Goal: Task Accomplishment & Management: Complete application form

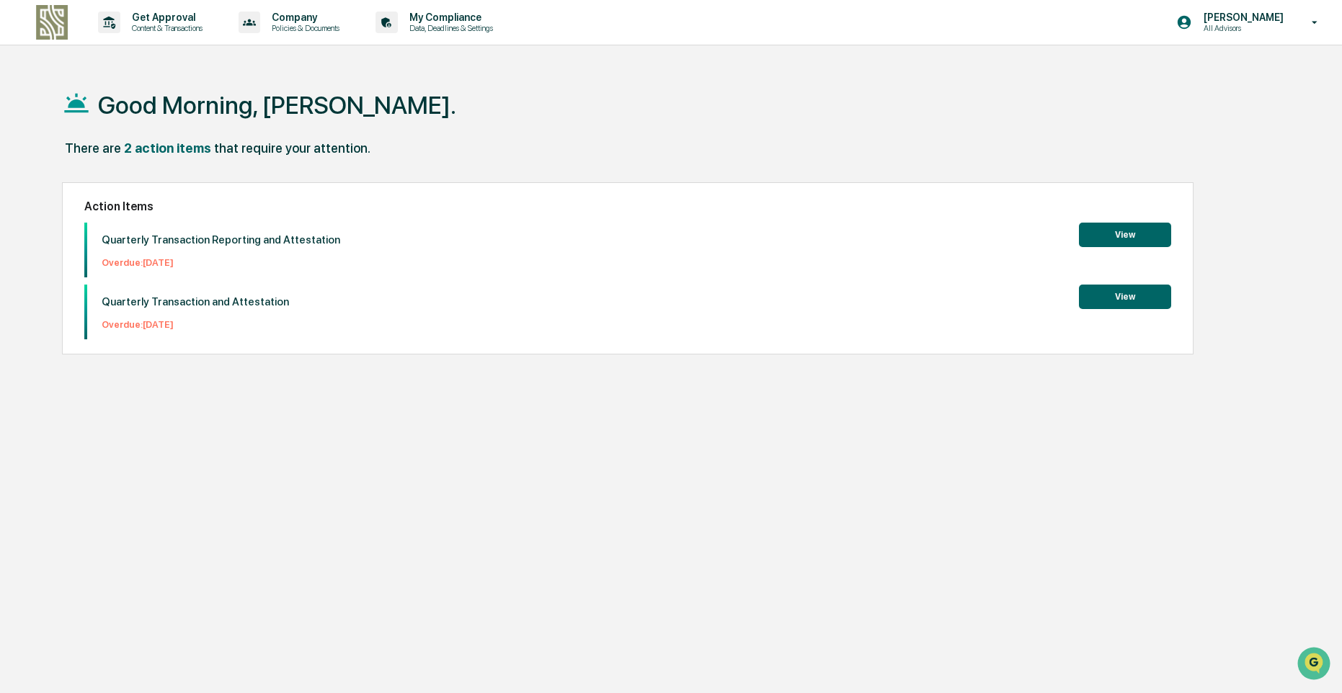
click at [1113, 233] on button "View" at bounding box center [1125, 235] width 92 height 24
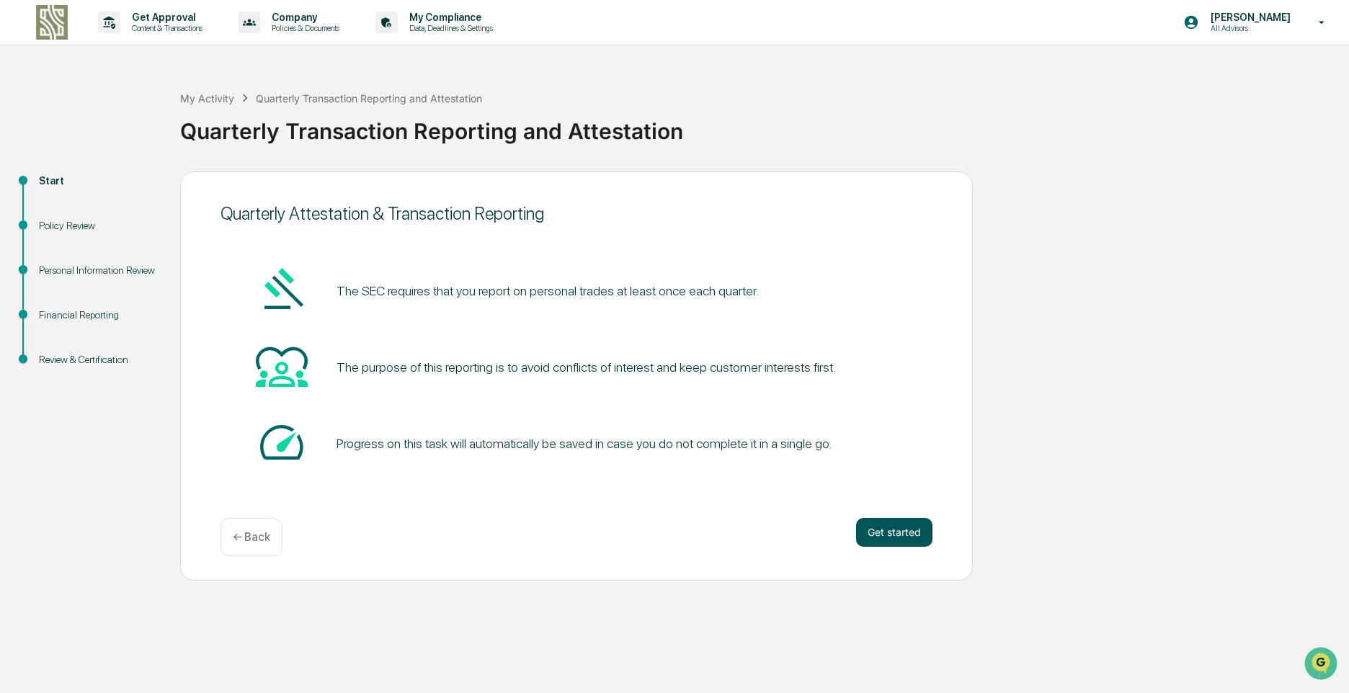
click at [892, 532] on button "Get started" at bounding box center [894, 532] width 76 height 29
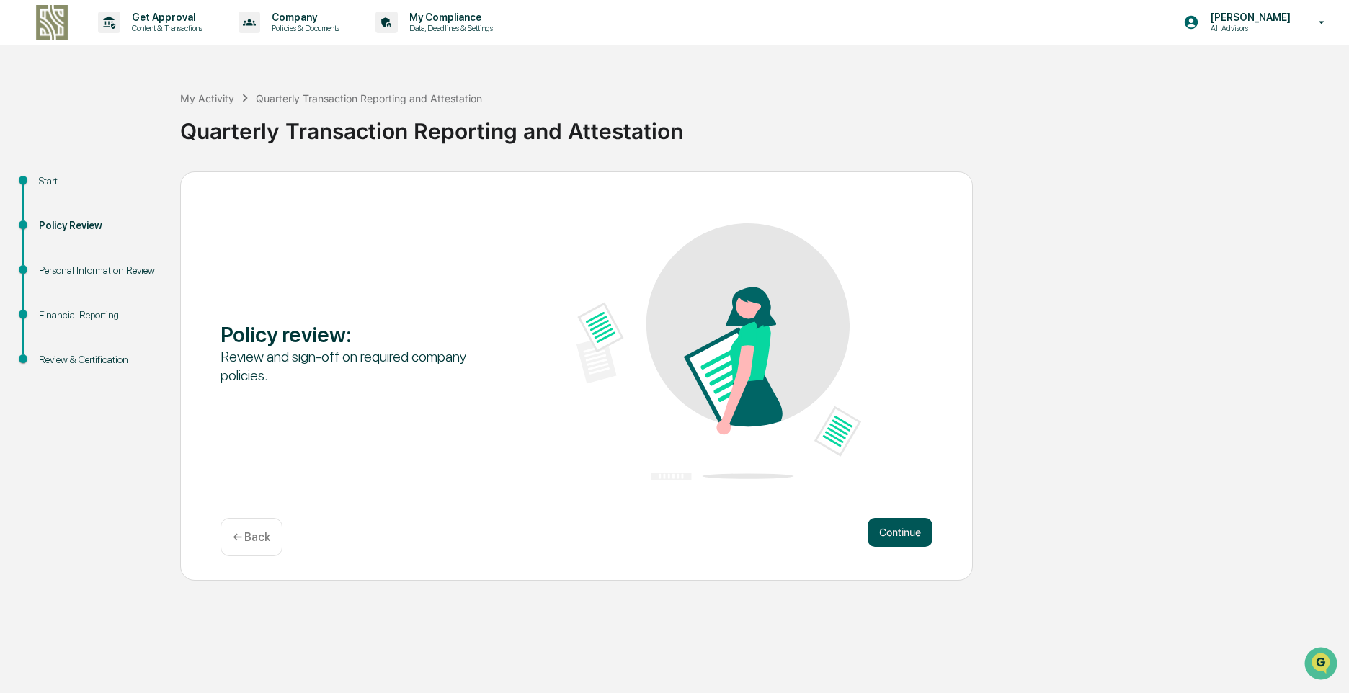
click at [909, 534] on button "Continue" at bounding box center [900, 532] width 65 height 29
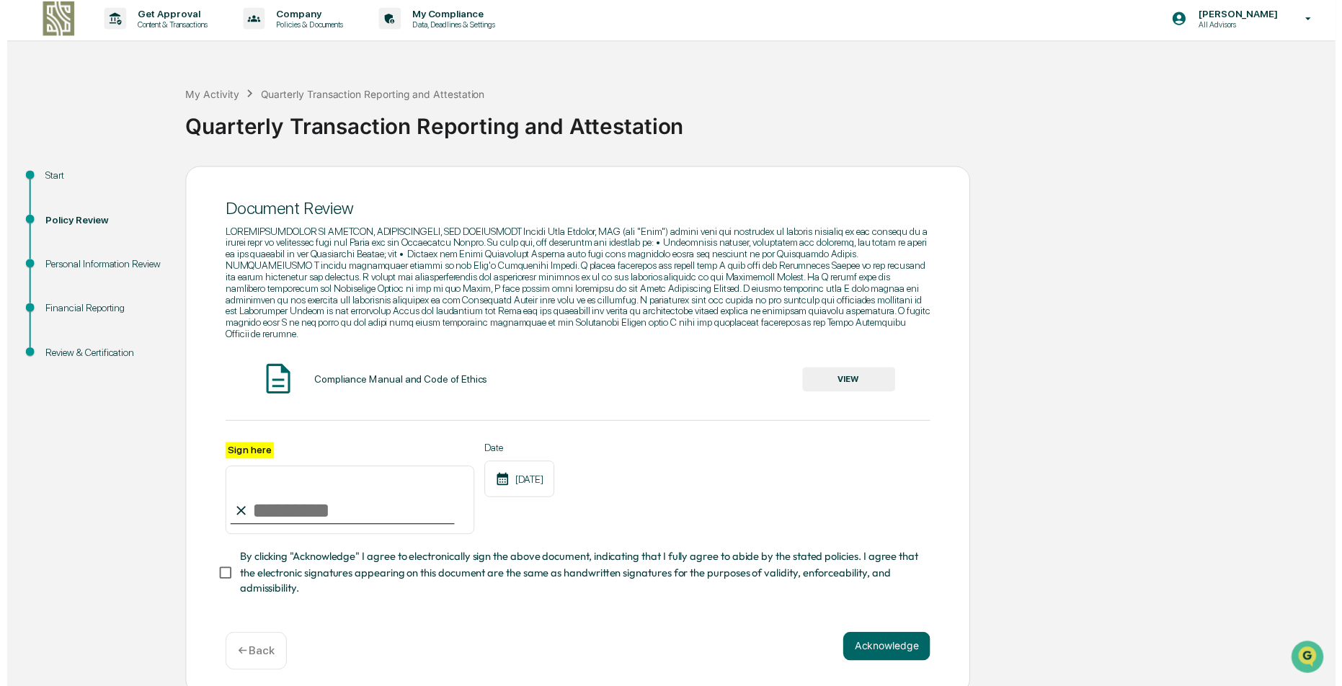
scroll to position [4, 0]
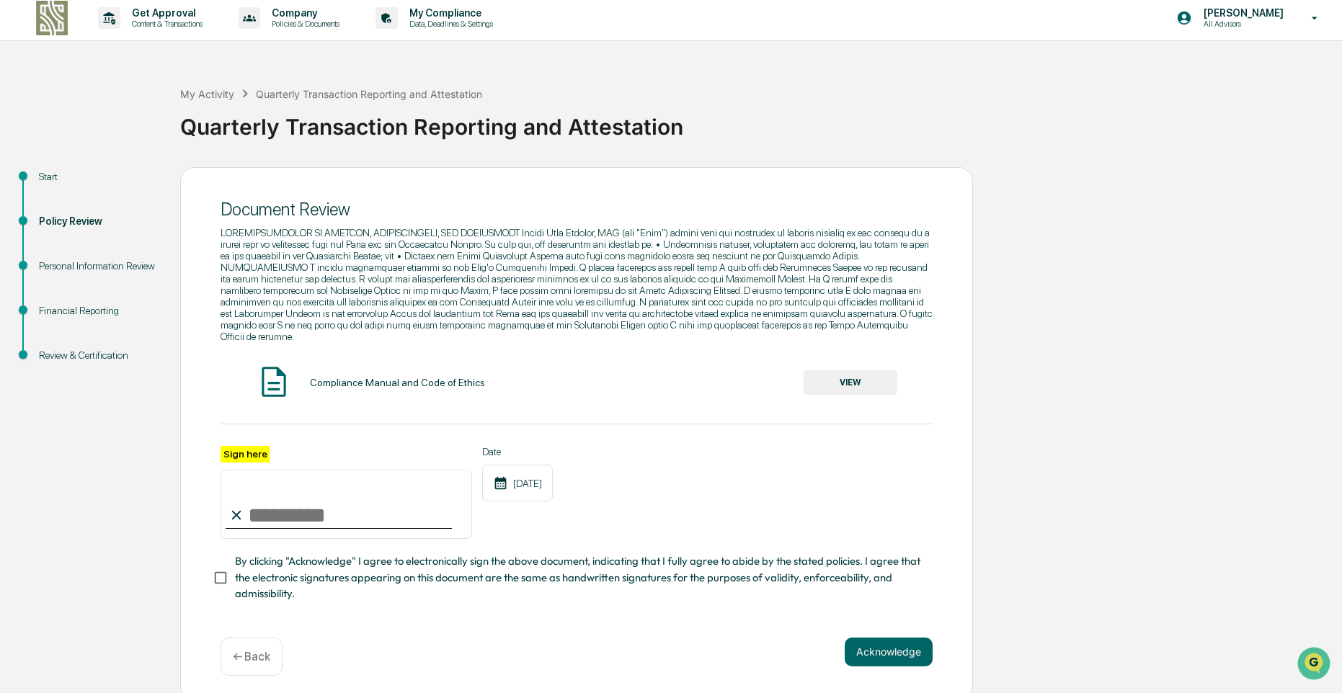
click at [298, 489] on input "Sign here" at bounding box center [345, 504] width 251 height 69
type input "**********"
click at [839, 372] on button "VIEW" at bounding box center [850, 382] width 94 height 24
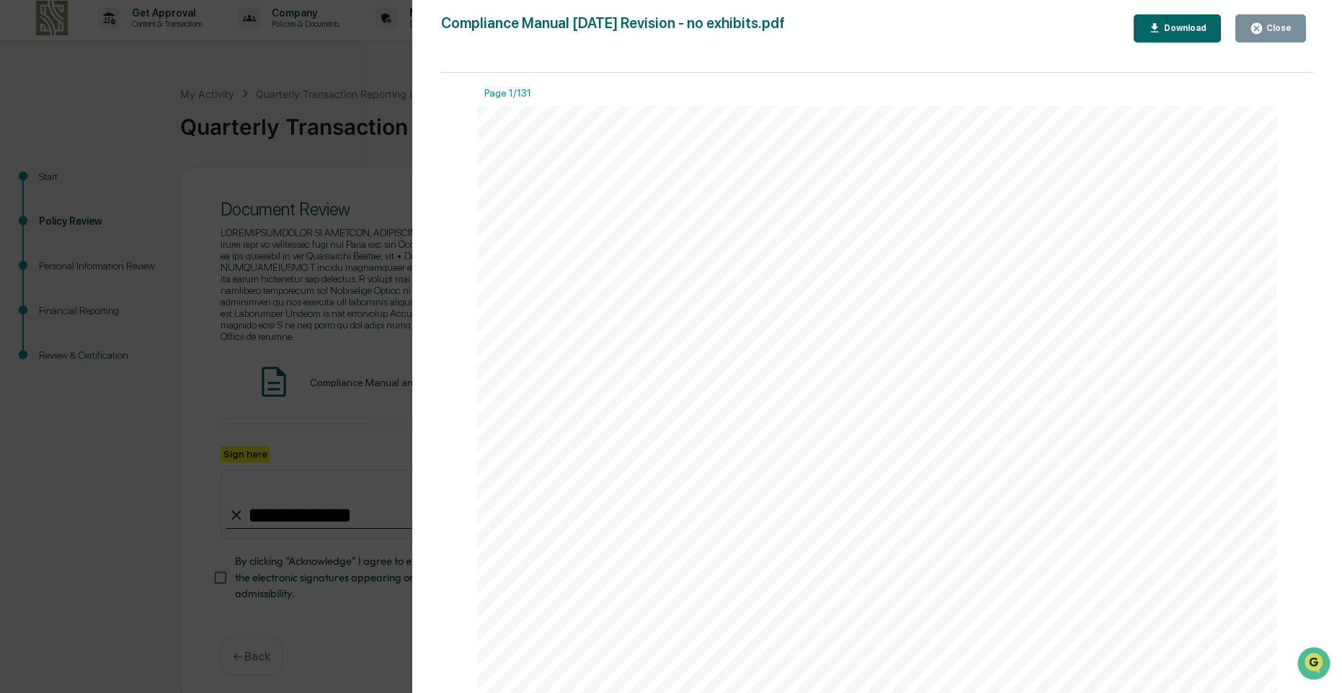
click at [1260, 27] on icon "button" at bounding box center [1256, 28] width 11 height 11
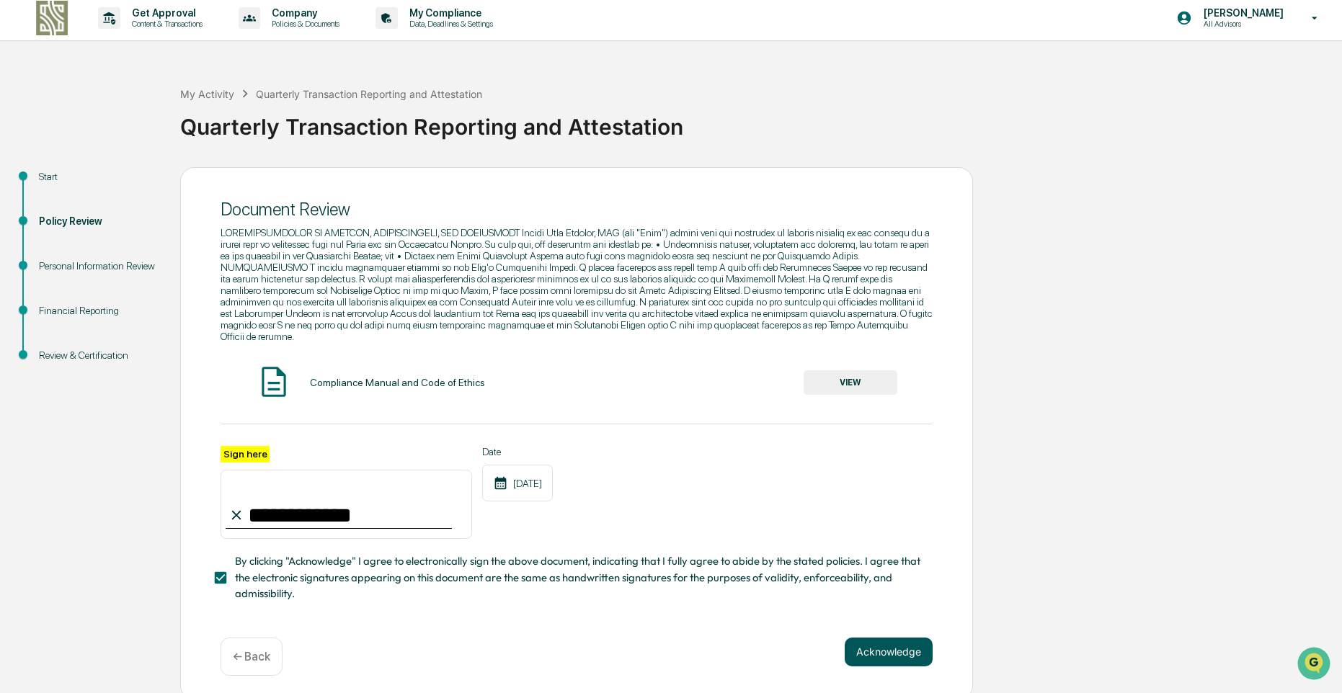
click at [885, 638] on button "Acknowledge" at bounding box center [889, 652] width 88 height 29
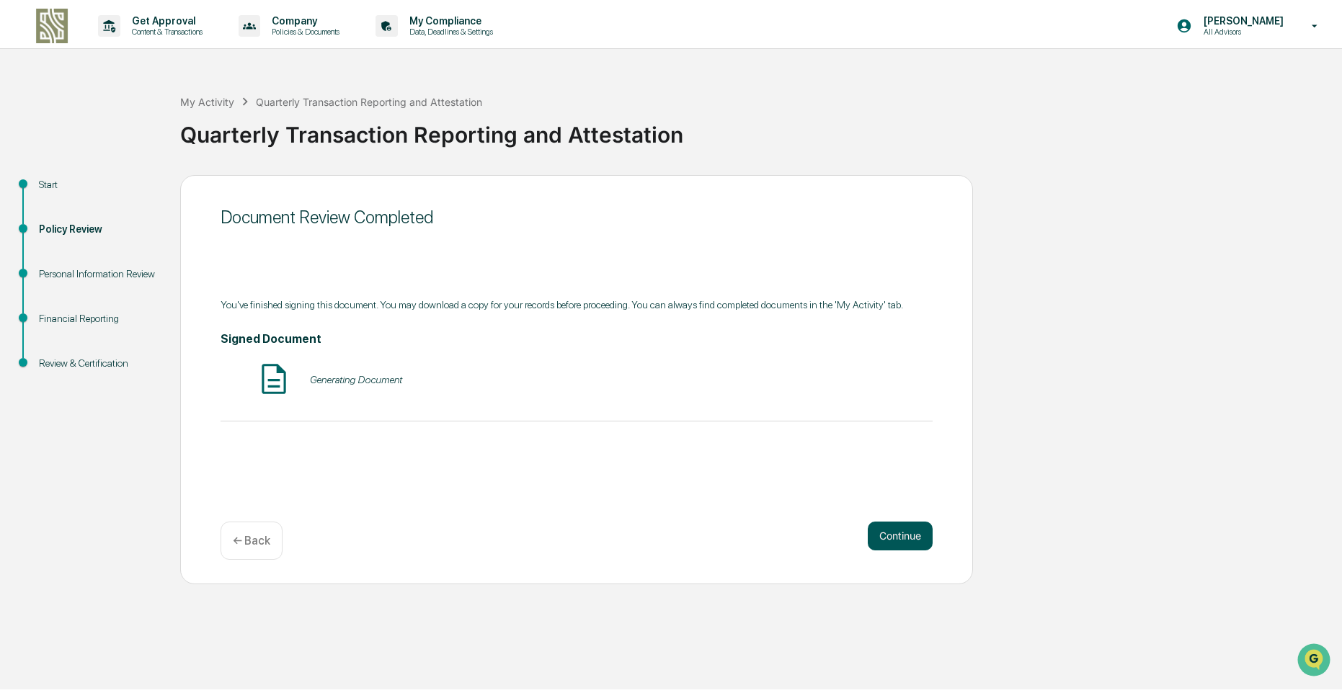
scroll to position [0, 0]
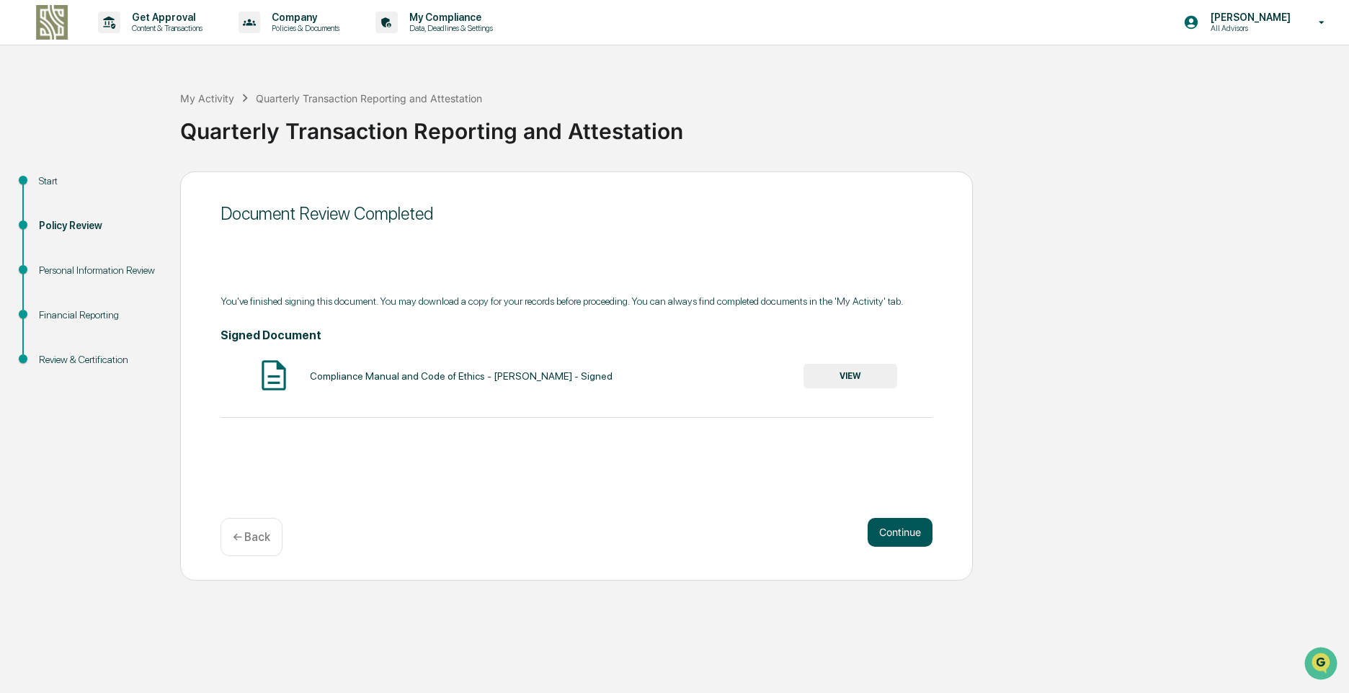
click at [886, 535] on button "Continue" at bounding box center [900, 532] width 65 height 29
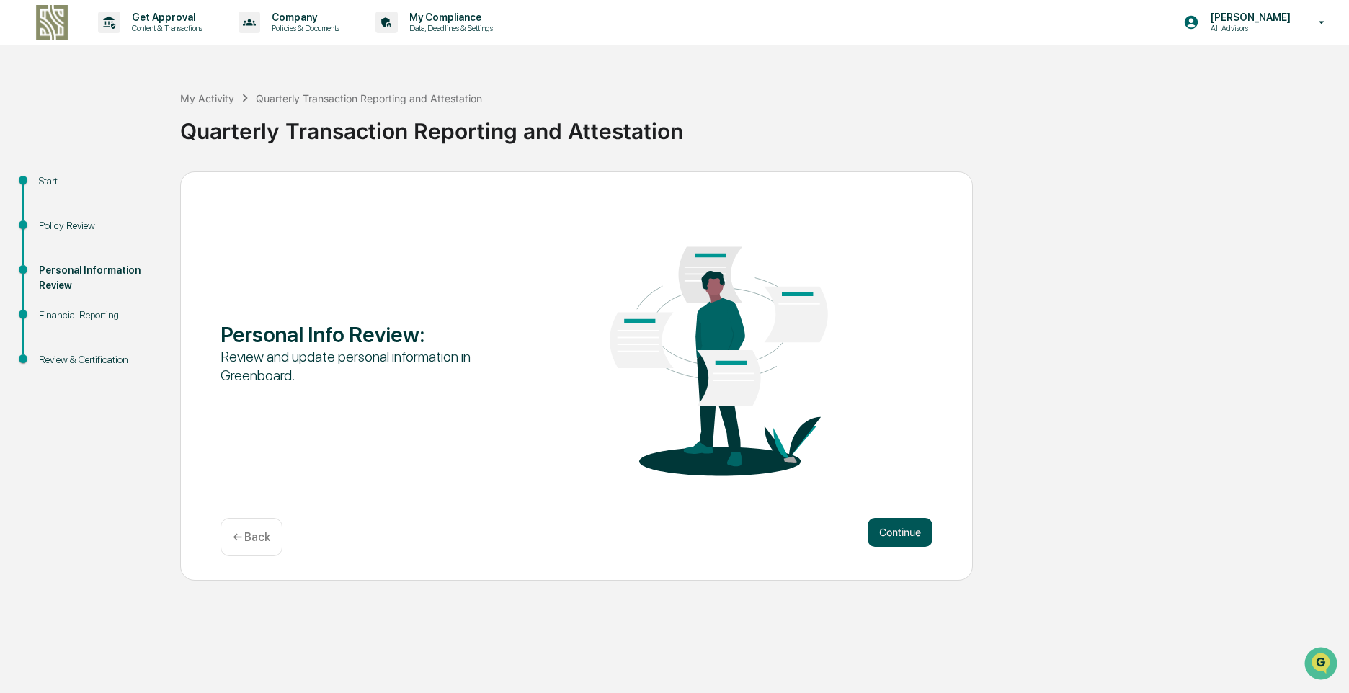
click at [887, 526] on button "Continue" at bounding box center [900, 532] width 65 height 29
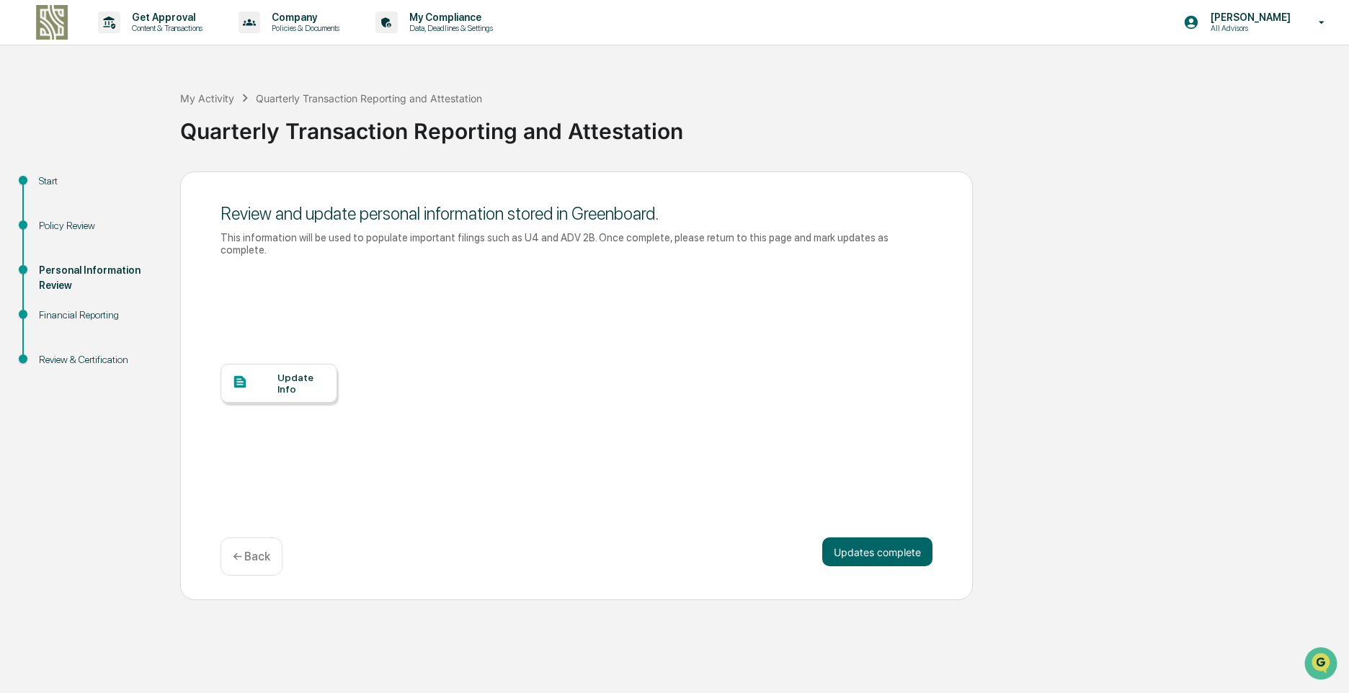
click at [297, 372] on div "Update Info" at bounding box center [301, 383] width 48 height 23
click at [287, 372] on div "Update Info" at bounding box center [301, 383] width 48 height 23
click at [881, 538] on button "Updates complete" at bounding box center [877, 552] width 110 height 29
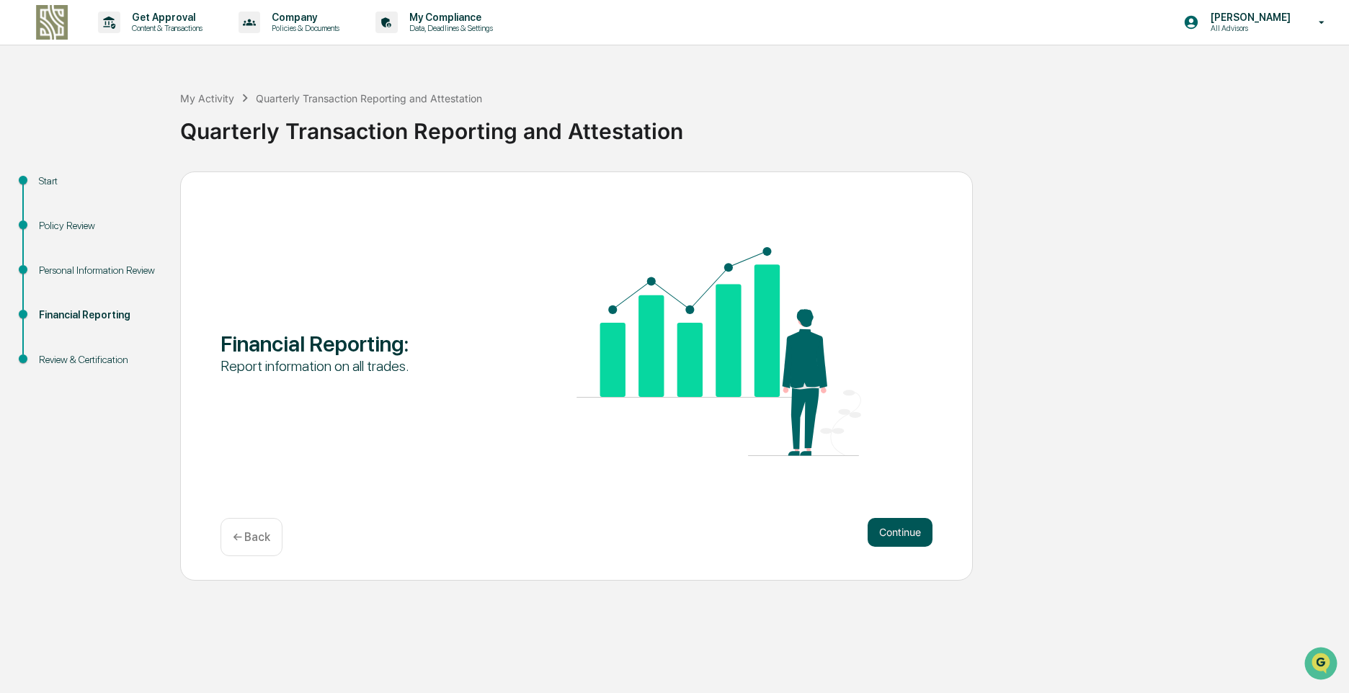
click at [891, 535] on button "Continue" at bounding box center [900, 532] width 65 height 29
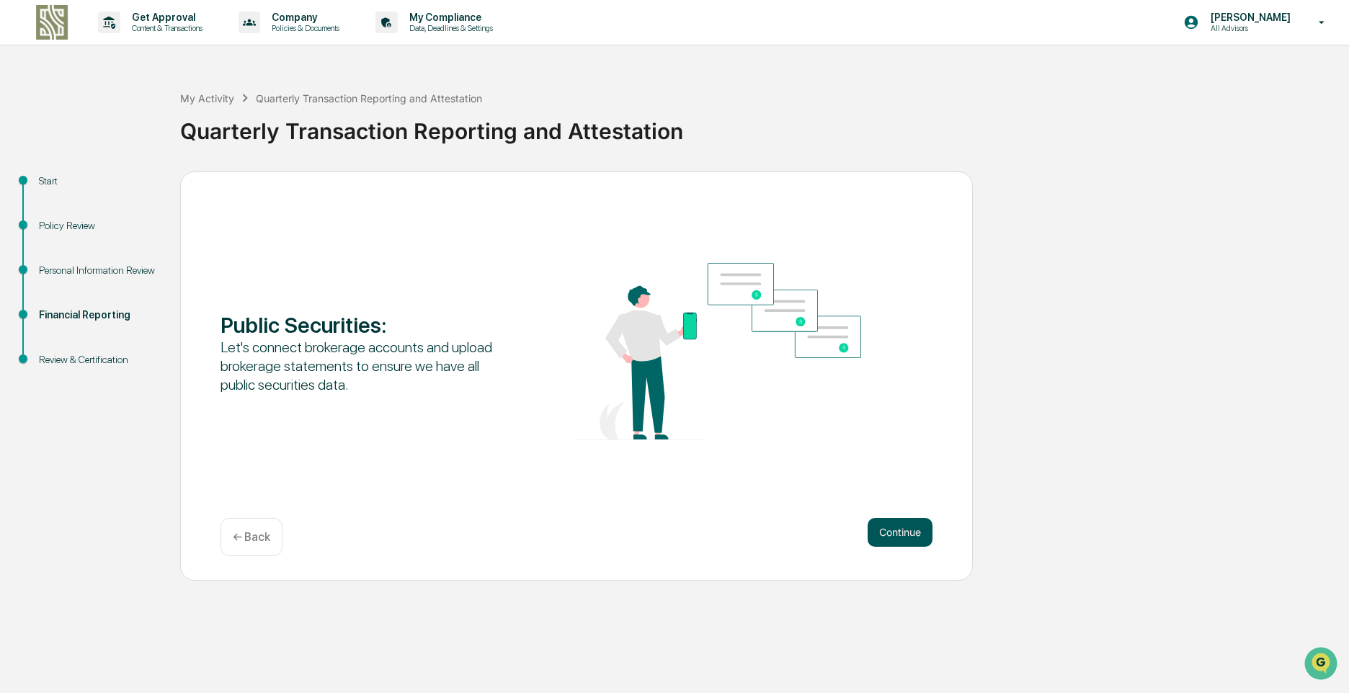
click at [892, 535] on button "Continue" at bounding box center [900, 532] width 65 height 29
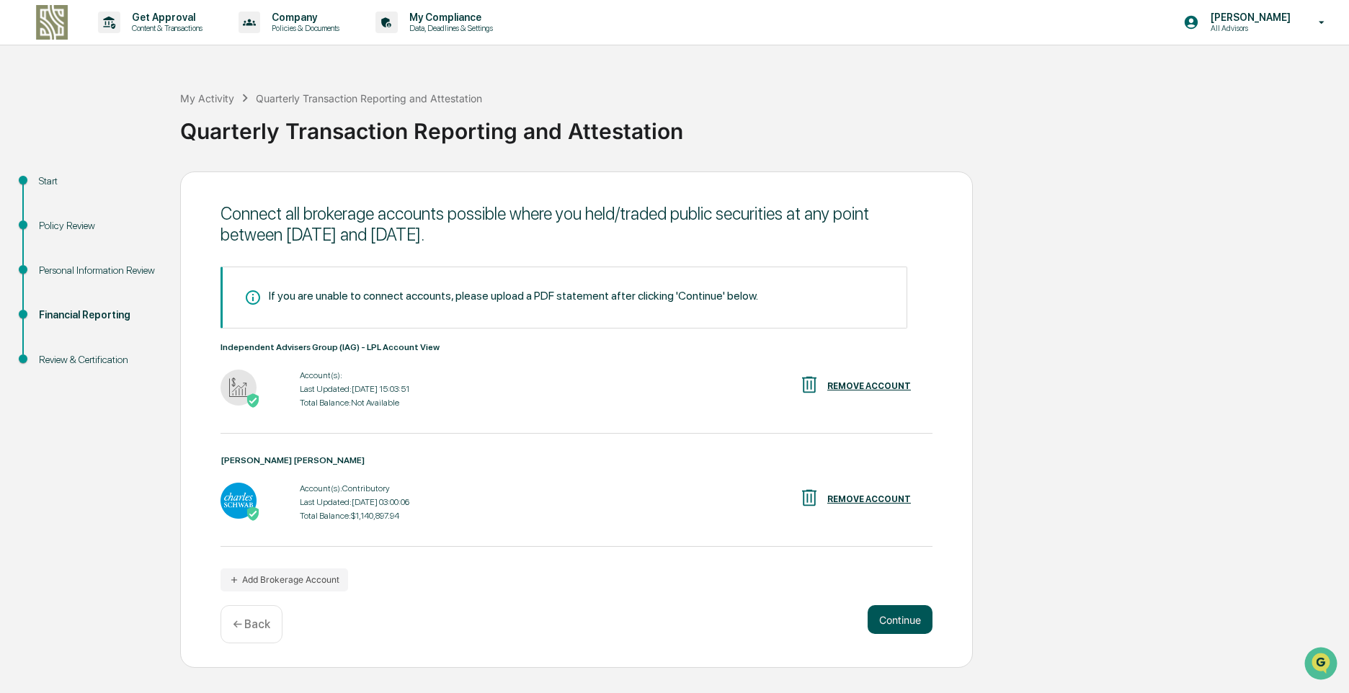
click at [887, 621] on button "Continue" at bounding box center [900, 619] width 65 height 29
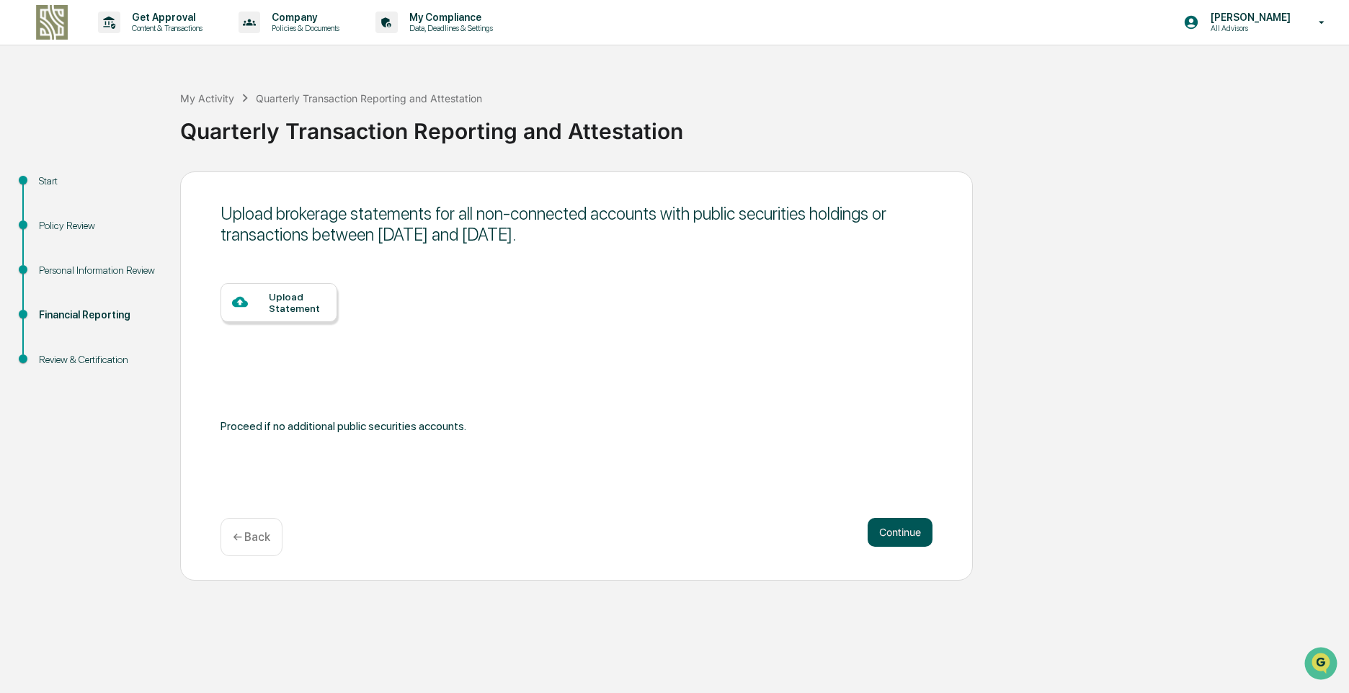
click at [897, 532] on button "Continue" at bounding box center [900, 532] width 65 height 29
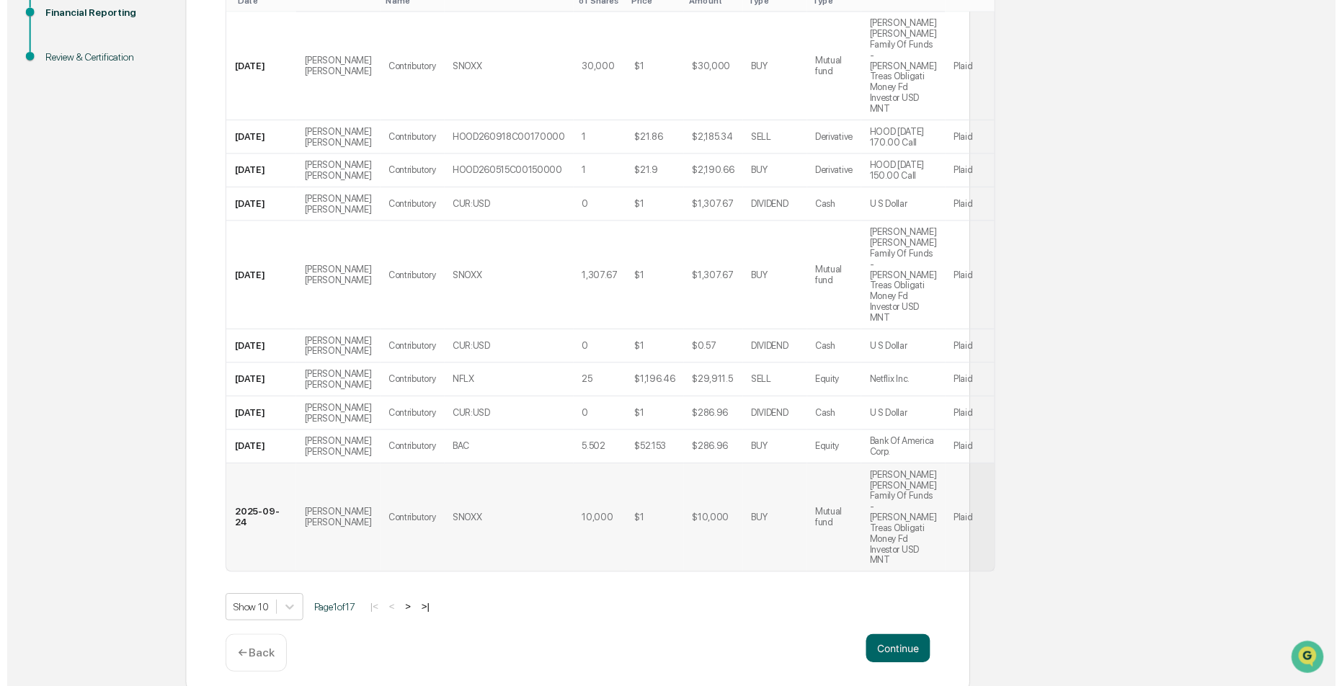
scroll to position [322, 0]
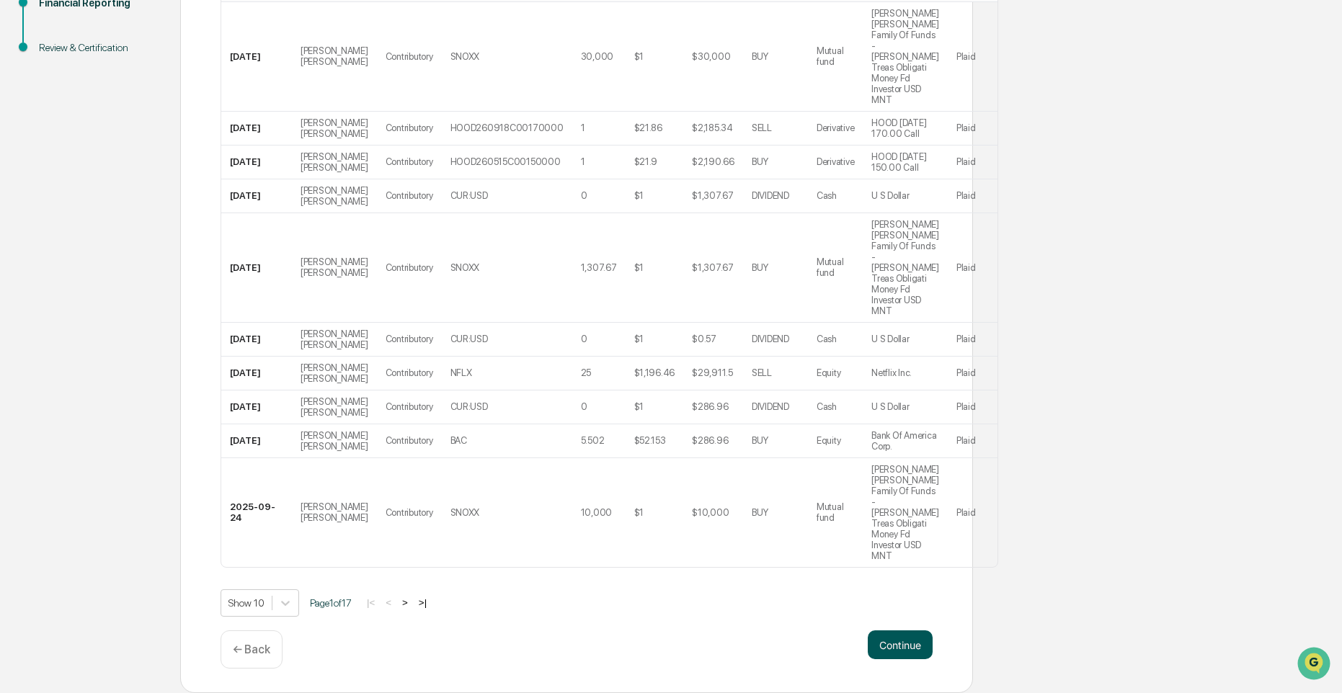
click at [904, 649] on button "Continue" at bounding box center [900, 645] width 65 height 29
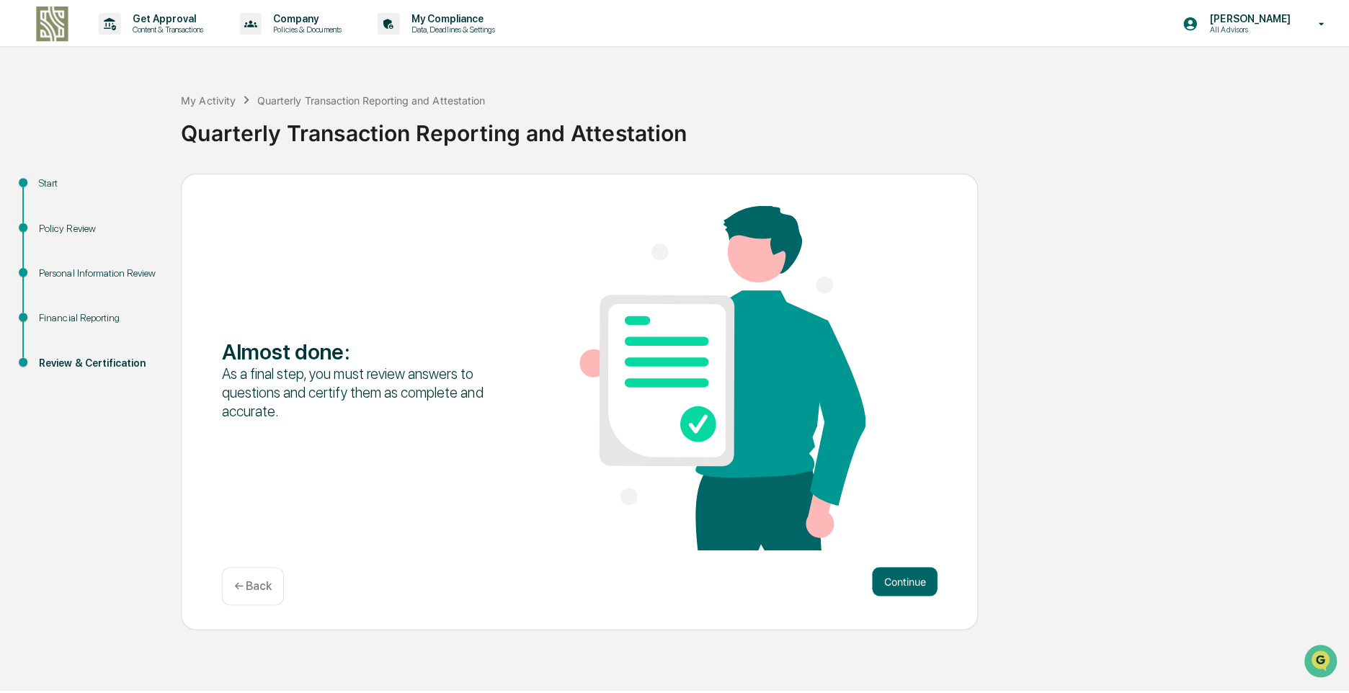
scroll to position [0, 0]
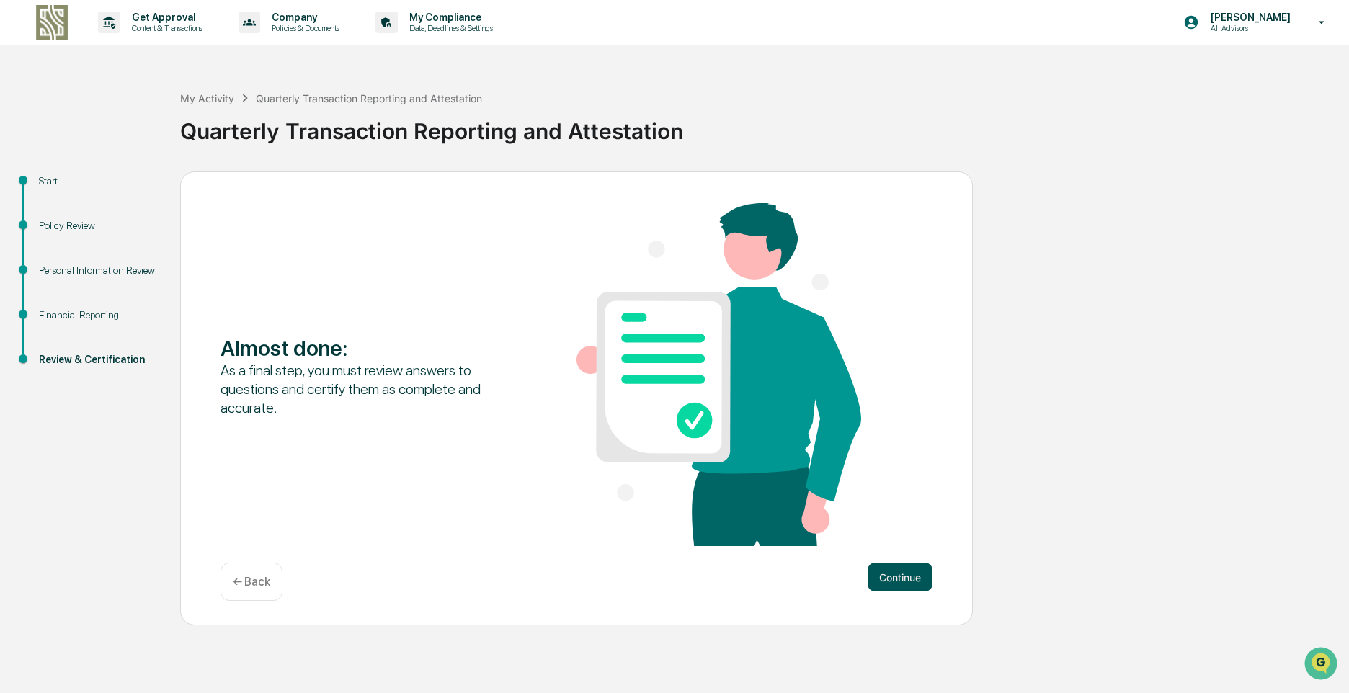
click at [909, 572] on button "Continue" at bounding box center [900, 577] width 65 height 29
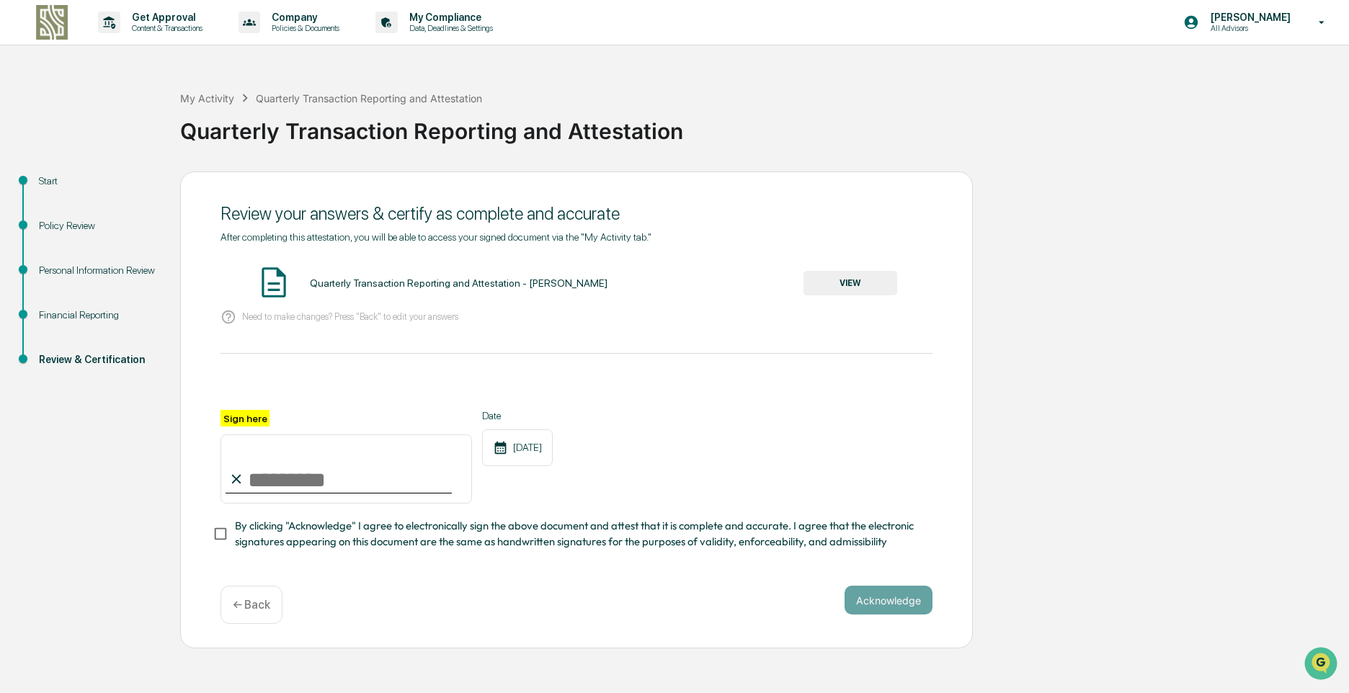
click at [836, 282] on button "VIEW" at bounding box center [850, 283] width 94 height 24
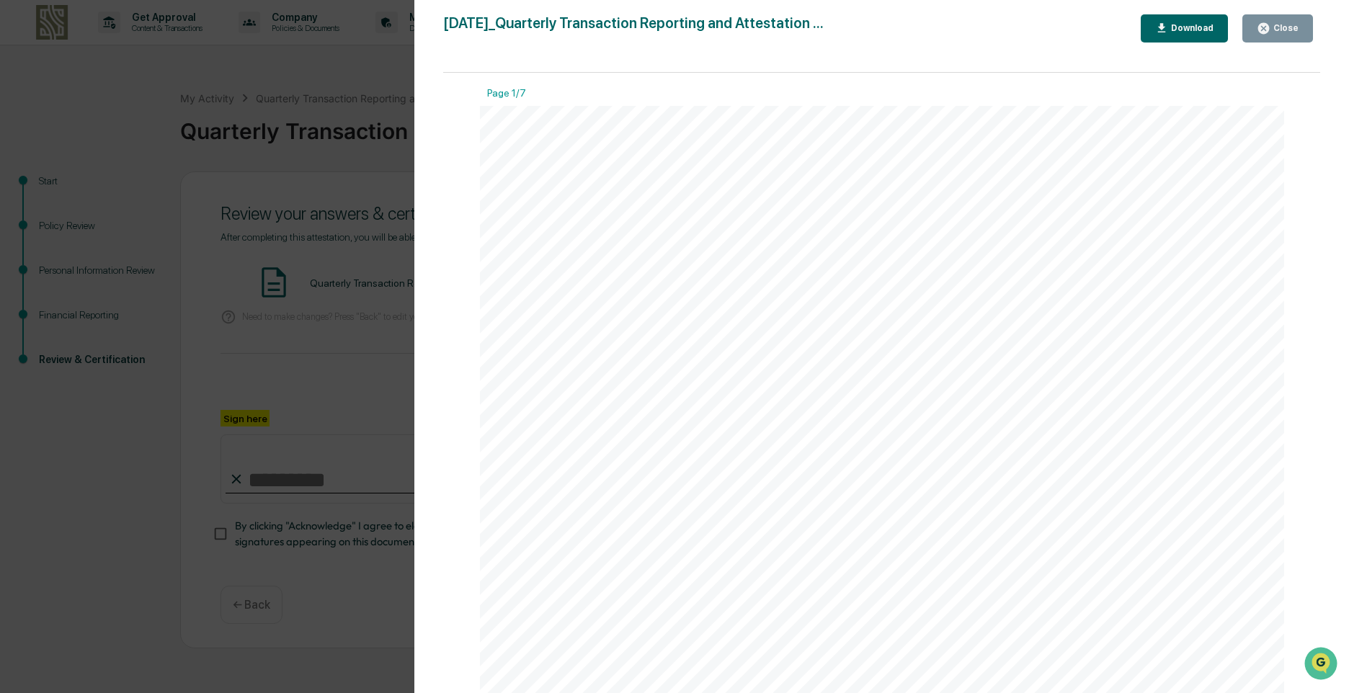
click at [1269, 27] on icon "button" at bounding box center [1263, 28] width 11 height 11
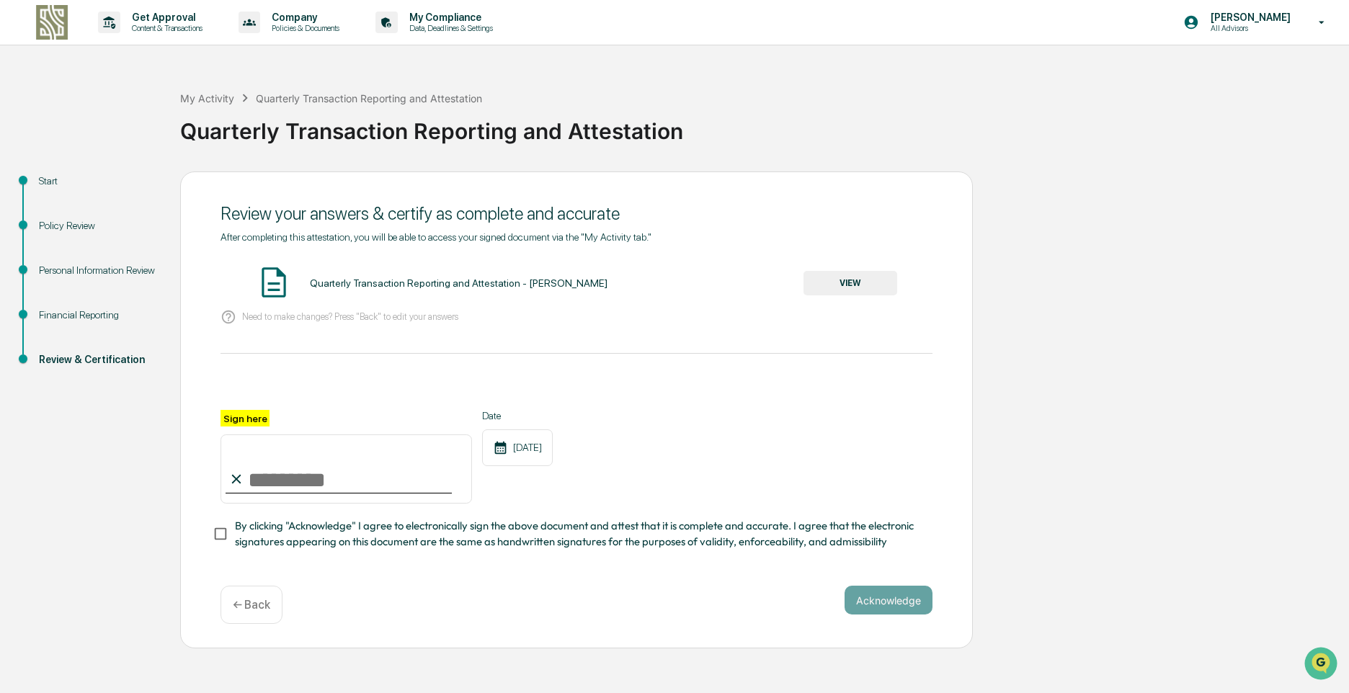
click at [364, 483] on input "Sign here" at bounding box center [345, 469] width 251 height 69
type input "**********"
click at [887, 605] on button "Acknowledge" at bounding box center [889, 600] width 88 height 29
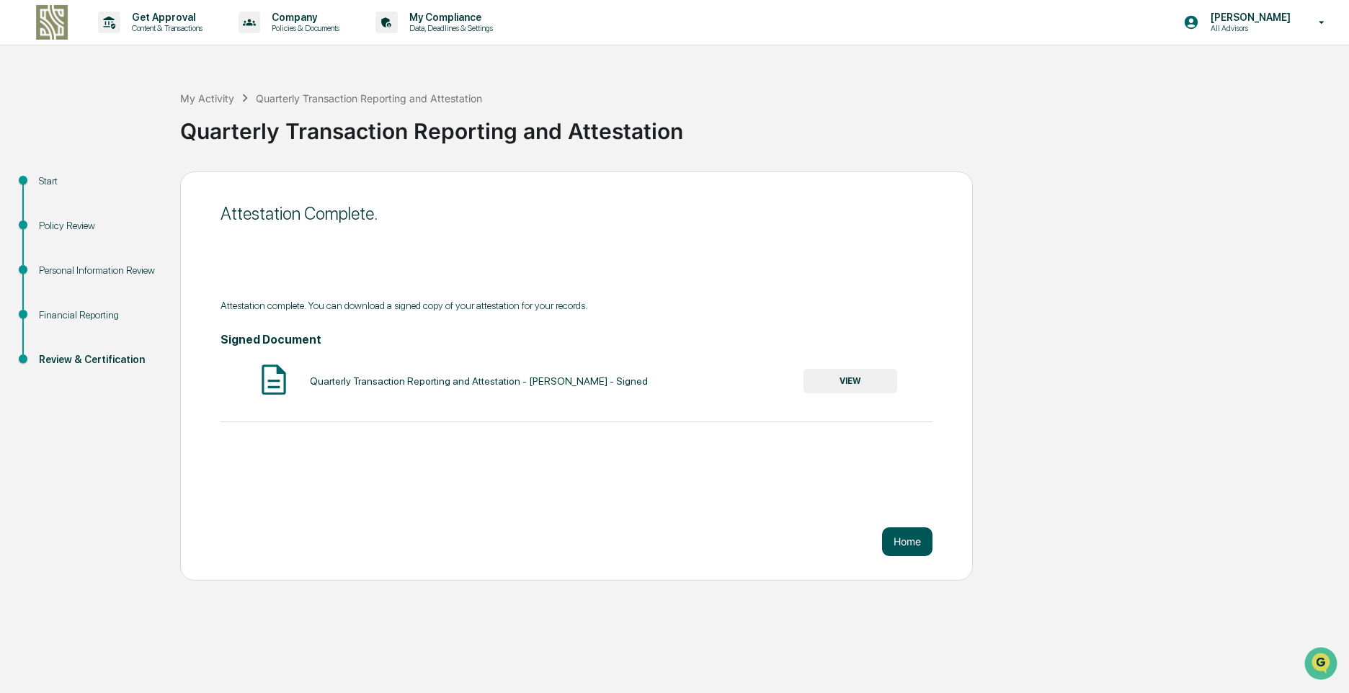
click at [905, 537] on button "Home" at bounding box center [907, 541] width 50 height 29
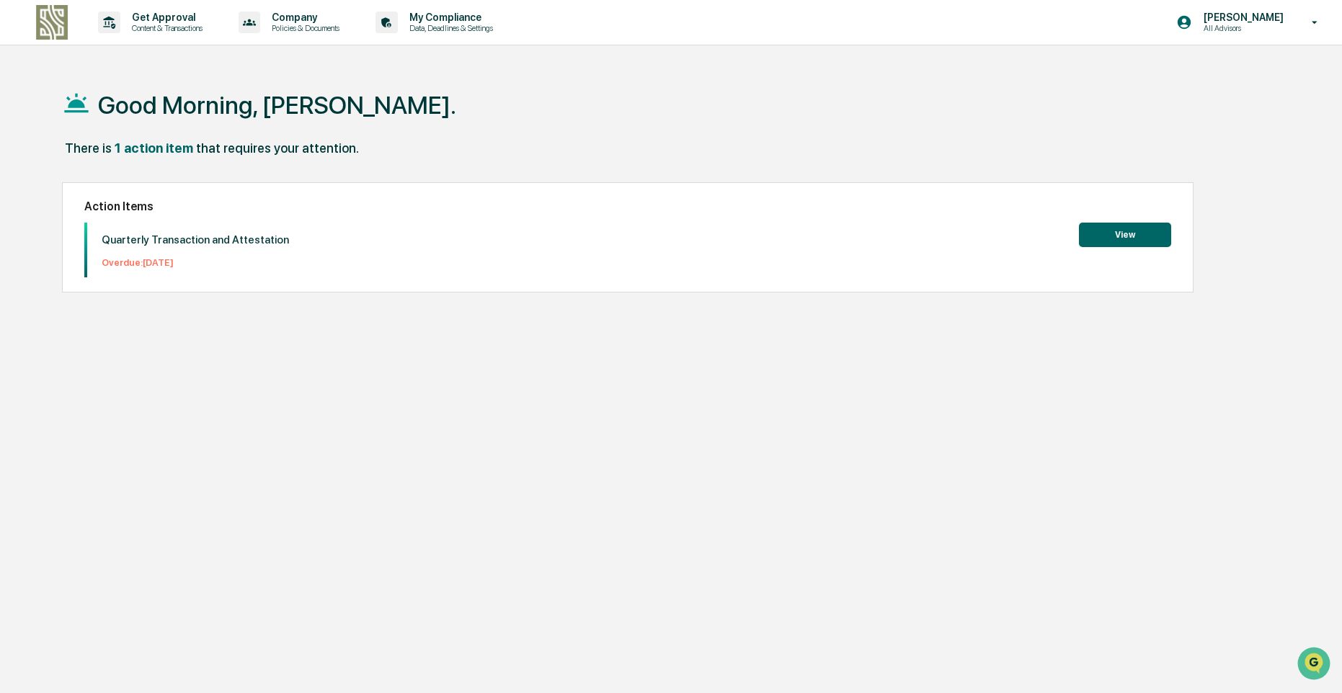
click at [1122, 235] on button "View" at bounding box center [1125, 235] width 92 height 24
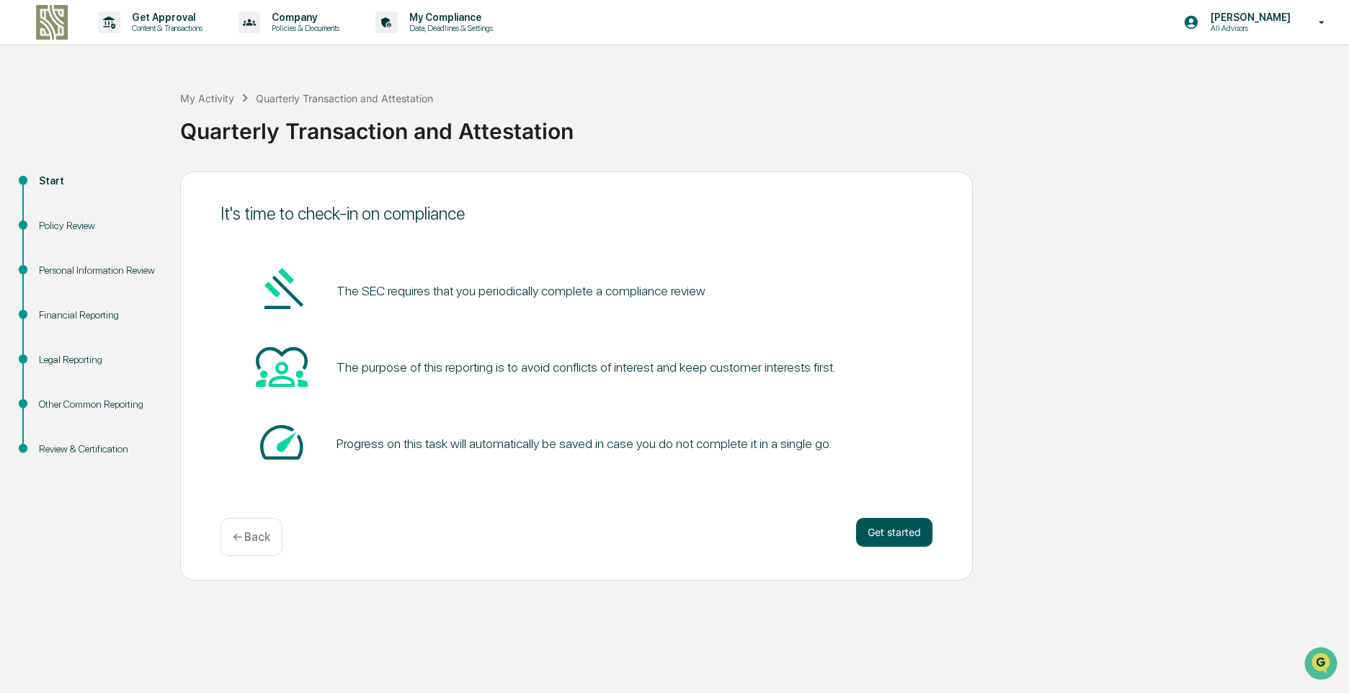
click at [866, 527] on button "Get started" at bounding box center [894, 532] width 76 height 29
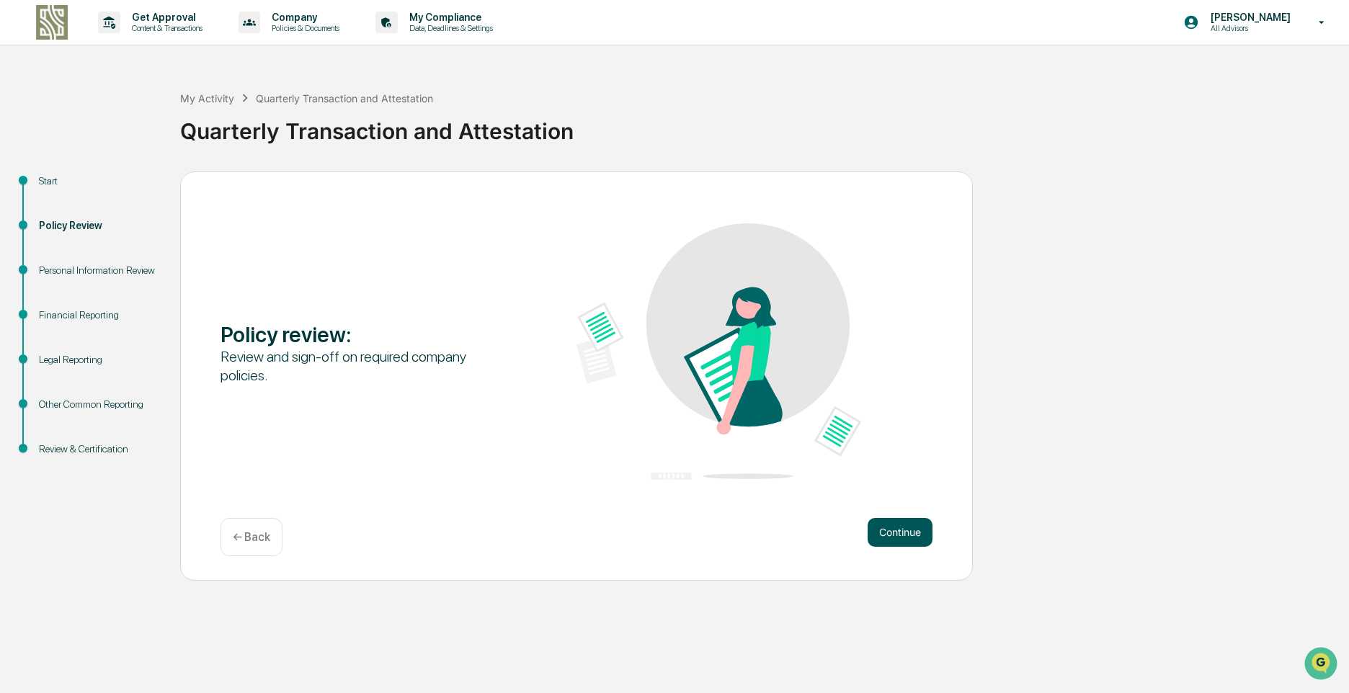
click at [875, 531] on button "Continue" at bounding box center [900, 532] width 65 height 29
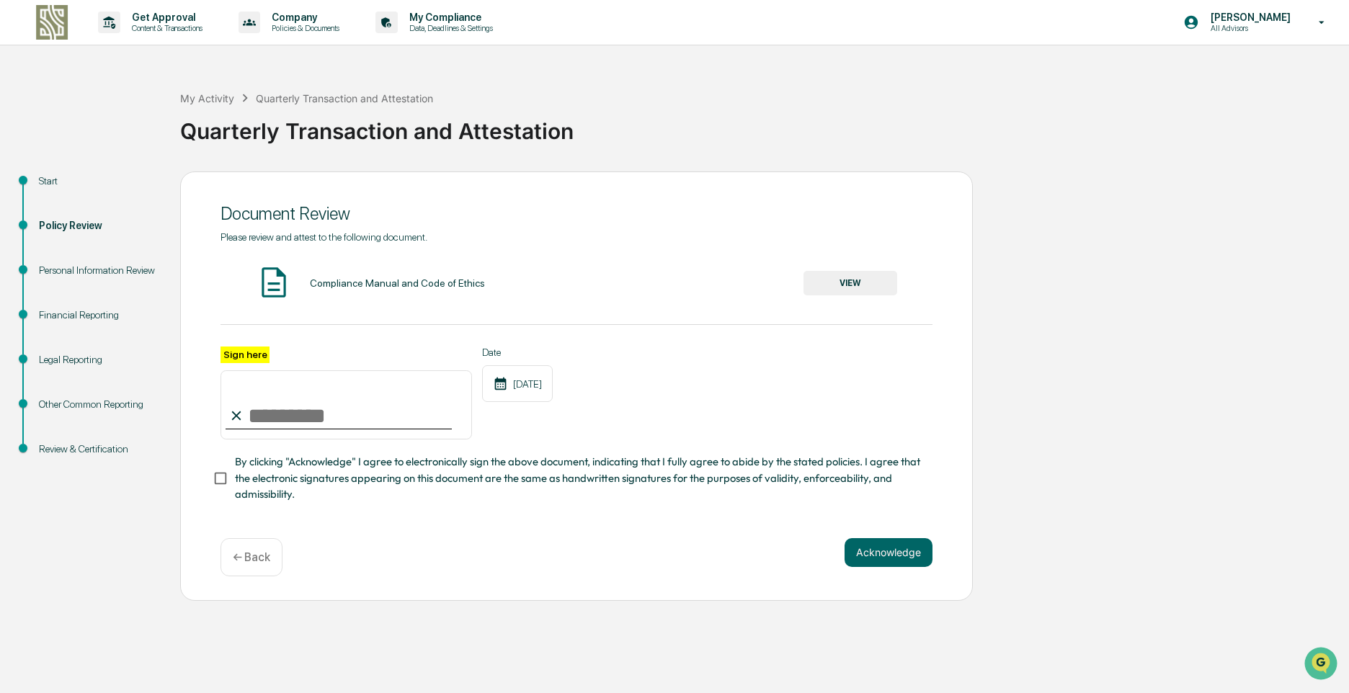
click at [391, 390] on input "Sign here" at bounding box center [345, 404] width 251 height 69
type input "**********"
click at [873, 543] on button "Acknowledge" at bounding box center [889, 552] width 88 height 29
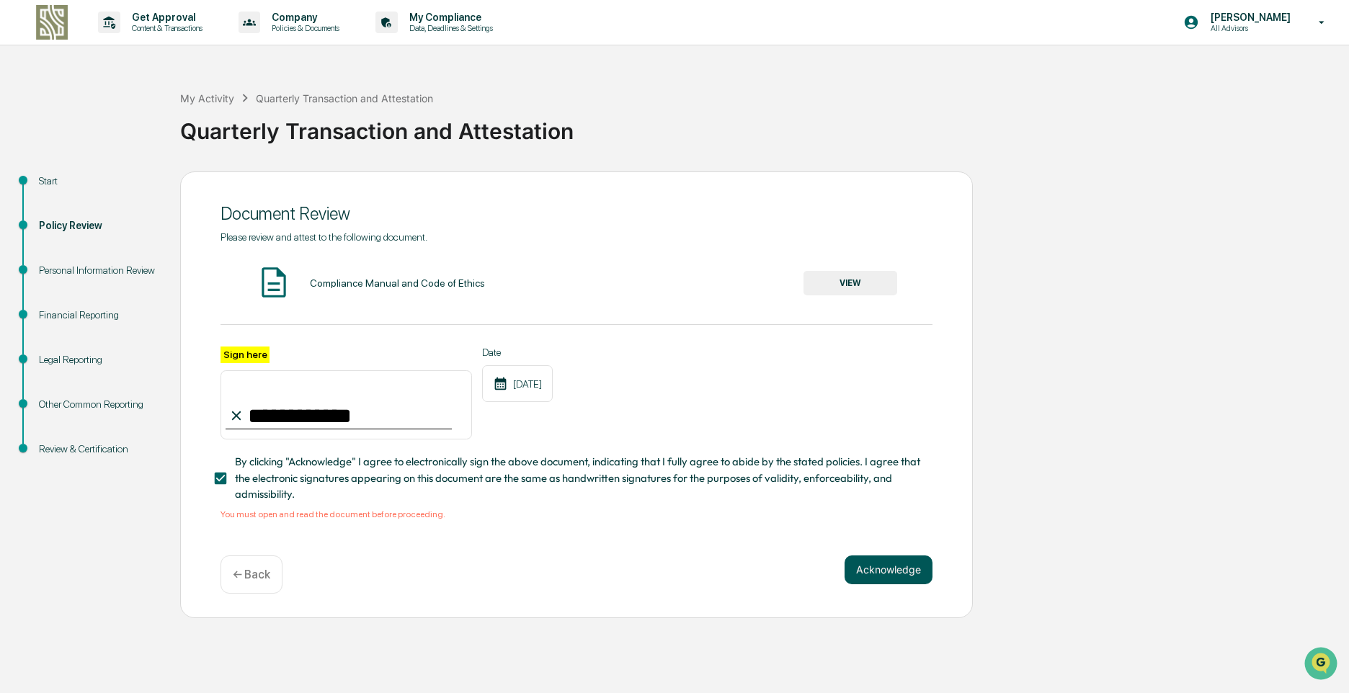
click at [884, 575] on button "Acknowledge" at bounding box center [889, 570] width 88 height 29
click at [845, 275] on button "VIEW" at bounding box center [850, 283] width 94 height 24
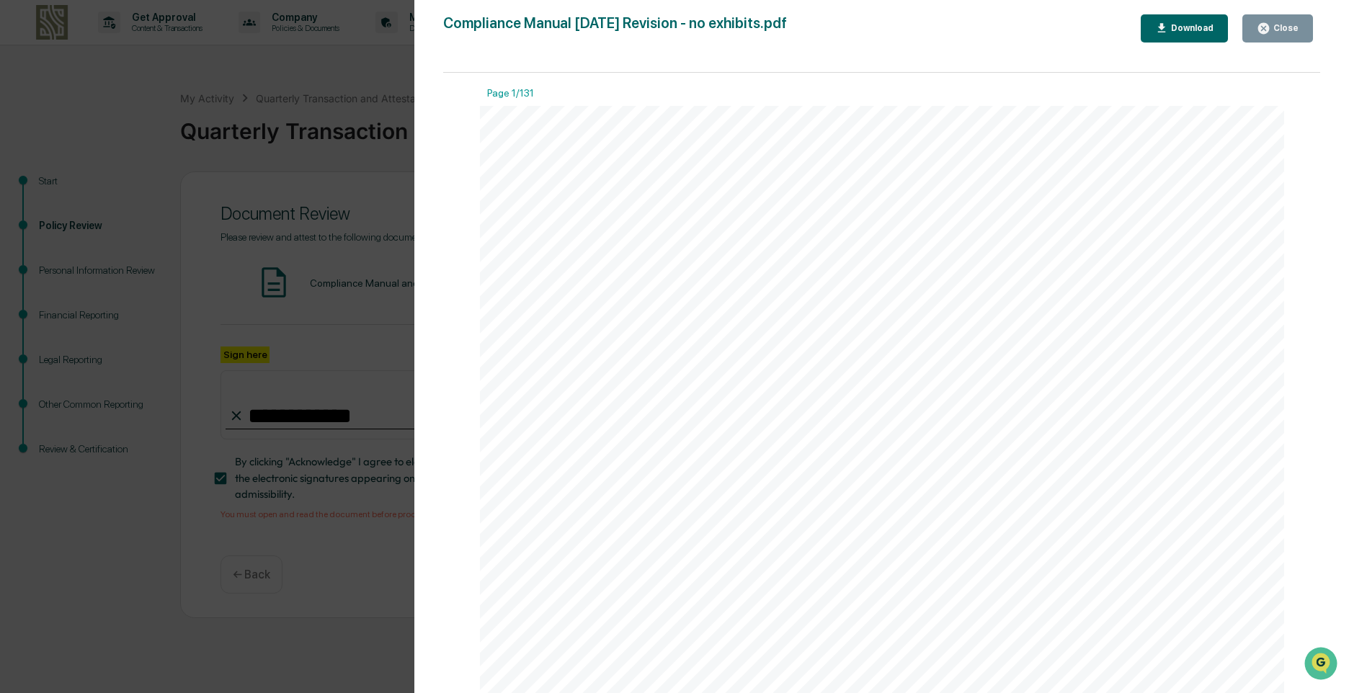
click at [1282, 23] on div "Close" at bounding box center [1284, 28] width 28 height 10
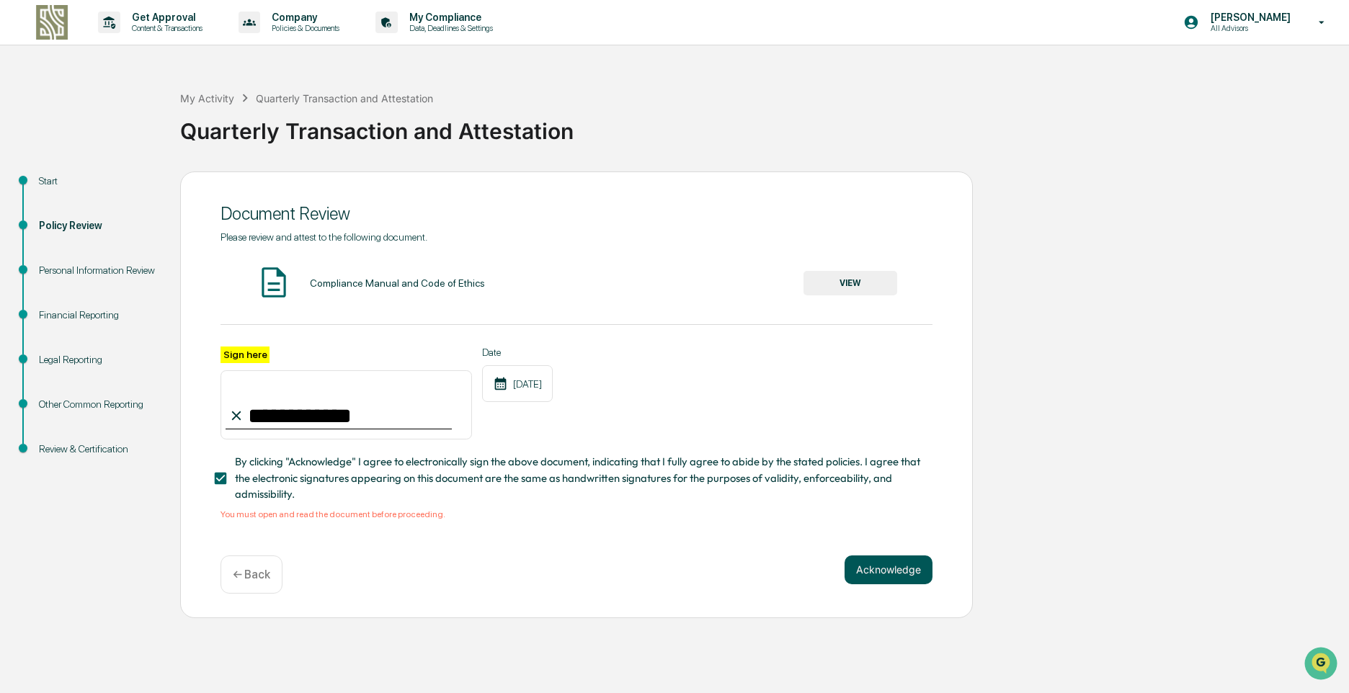
click at [860, 568] on button "Acknowledge" at bounding box center [889, 570] width 88 height 29
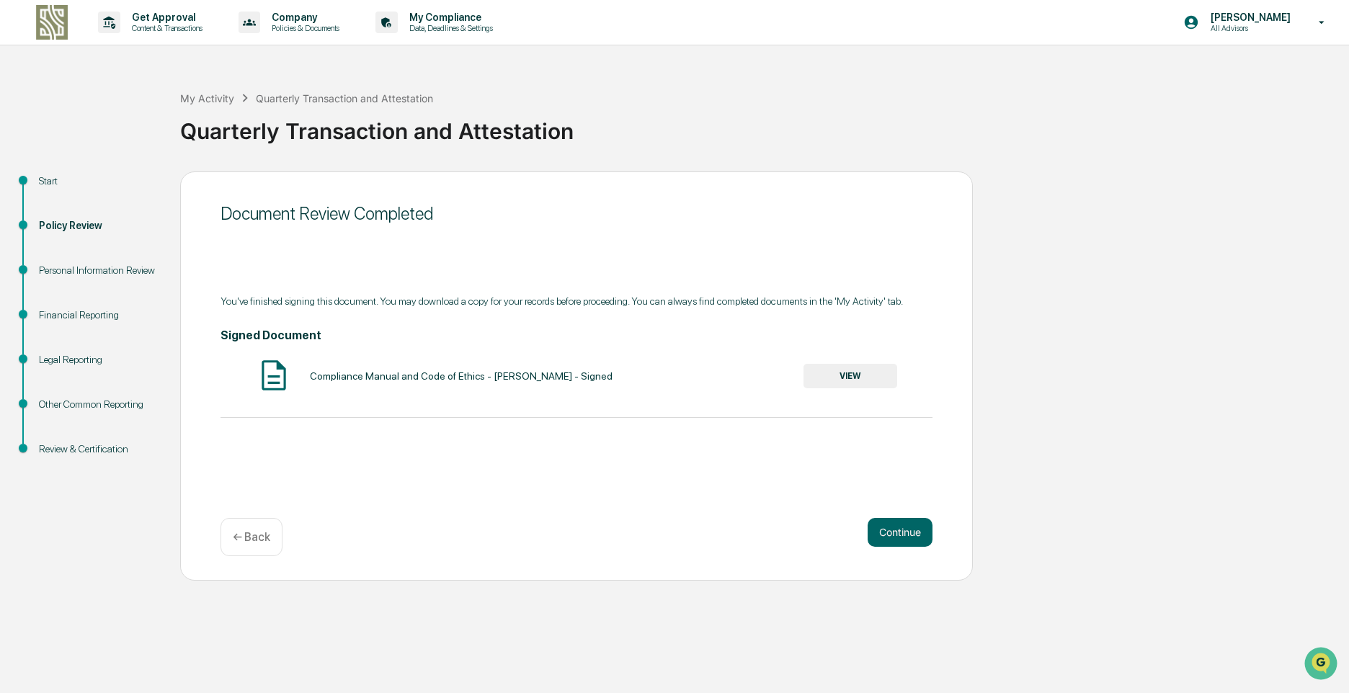
click at [844, 371] on button "VIEW" at bounding box center [850, 376] width 94 height 24
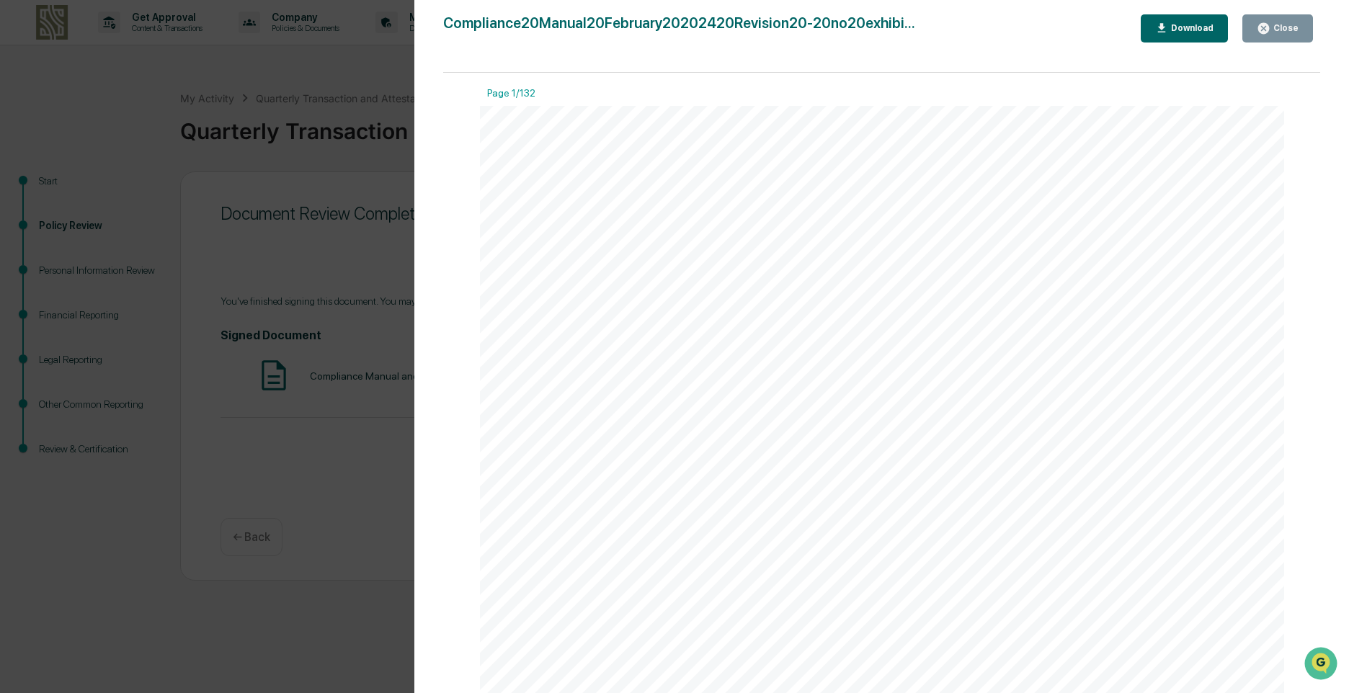
click at [1276, 22] on div "Close" at bounding box center [1278, 29] width 42 height 14
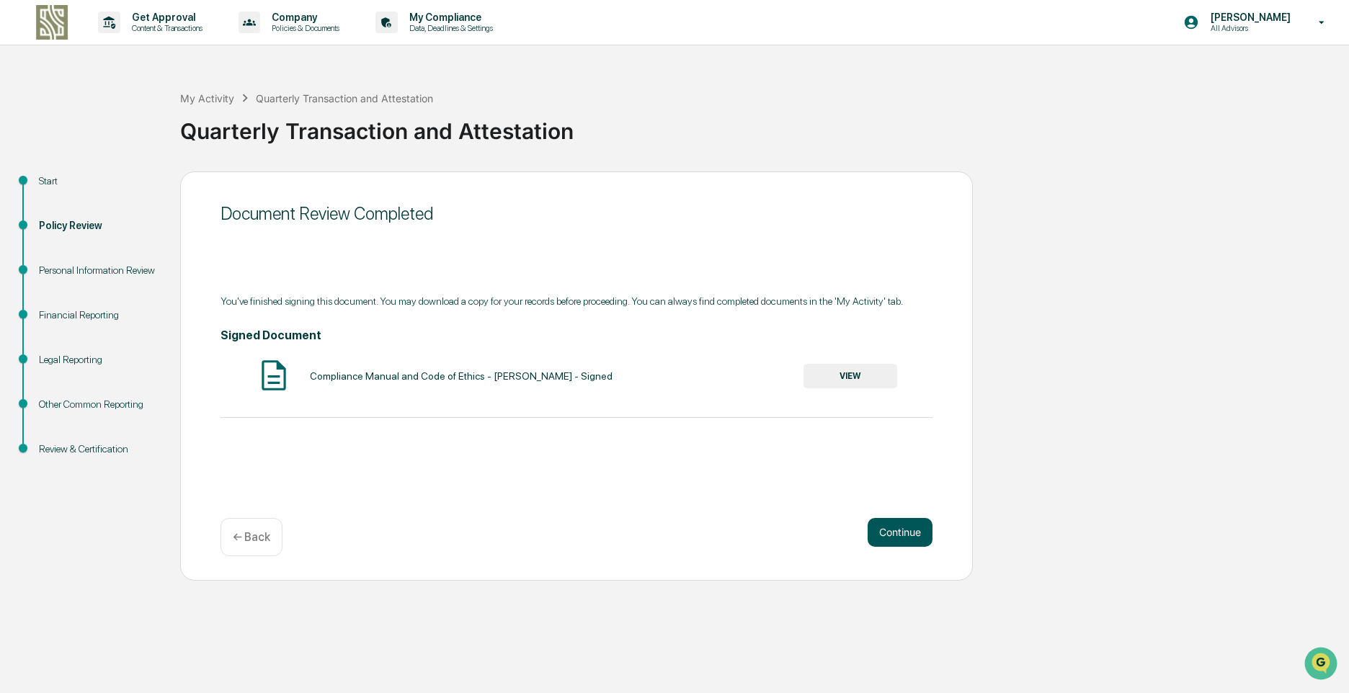
click at [878, 530] on button "Continue" at bounding box center [900, 532] width 65 height 29
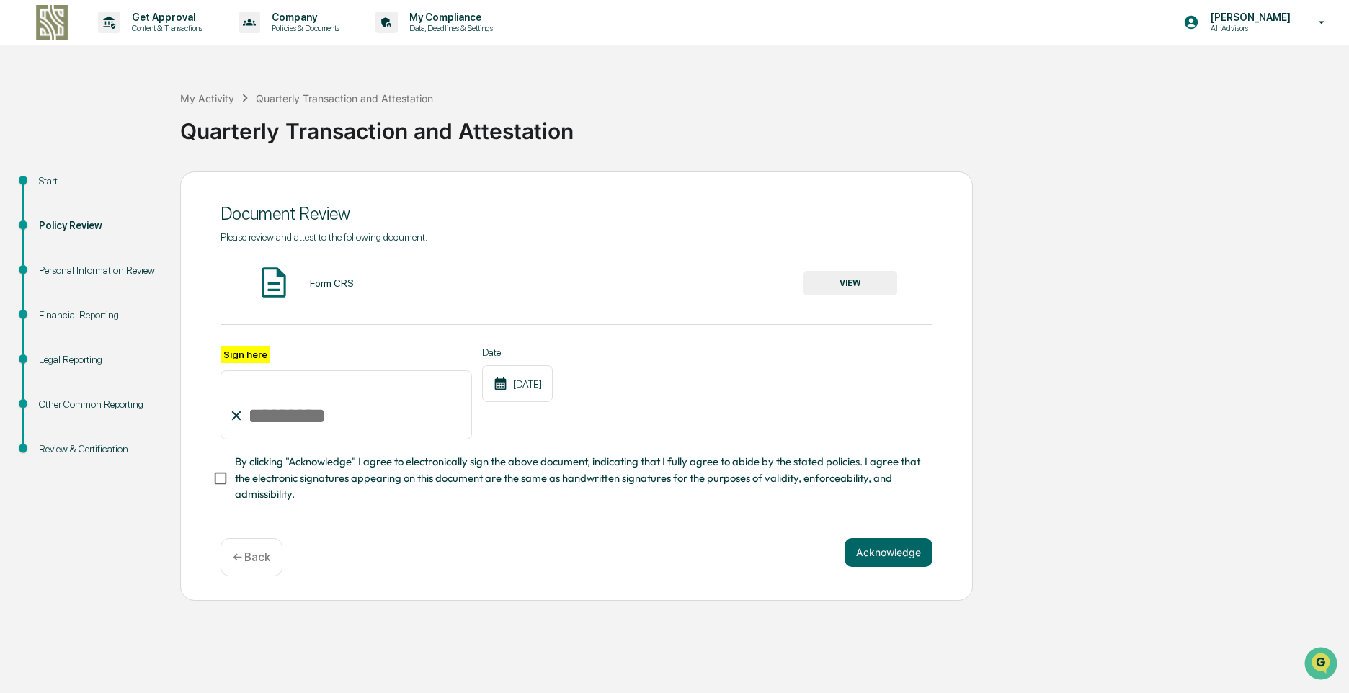
click at [841, 277] on button "VIEW" at bounding box center [850, 283] width 94 height 24
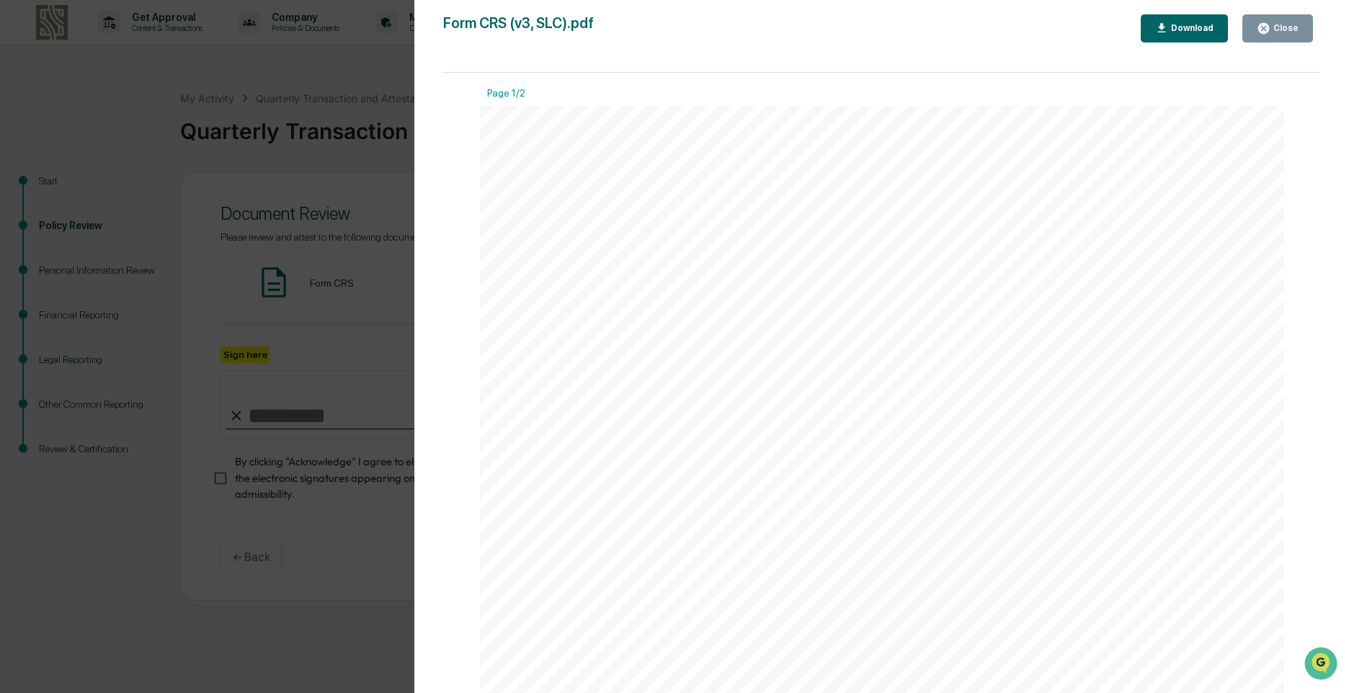
click at [1272, 21] on button "Close" at bounding box center [1277, 28] width 71 height 28
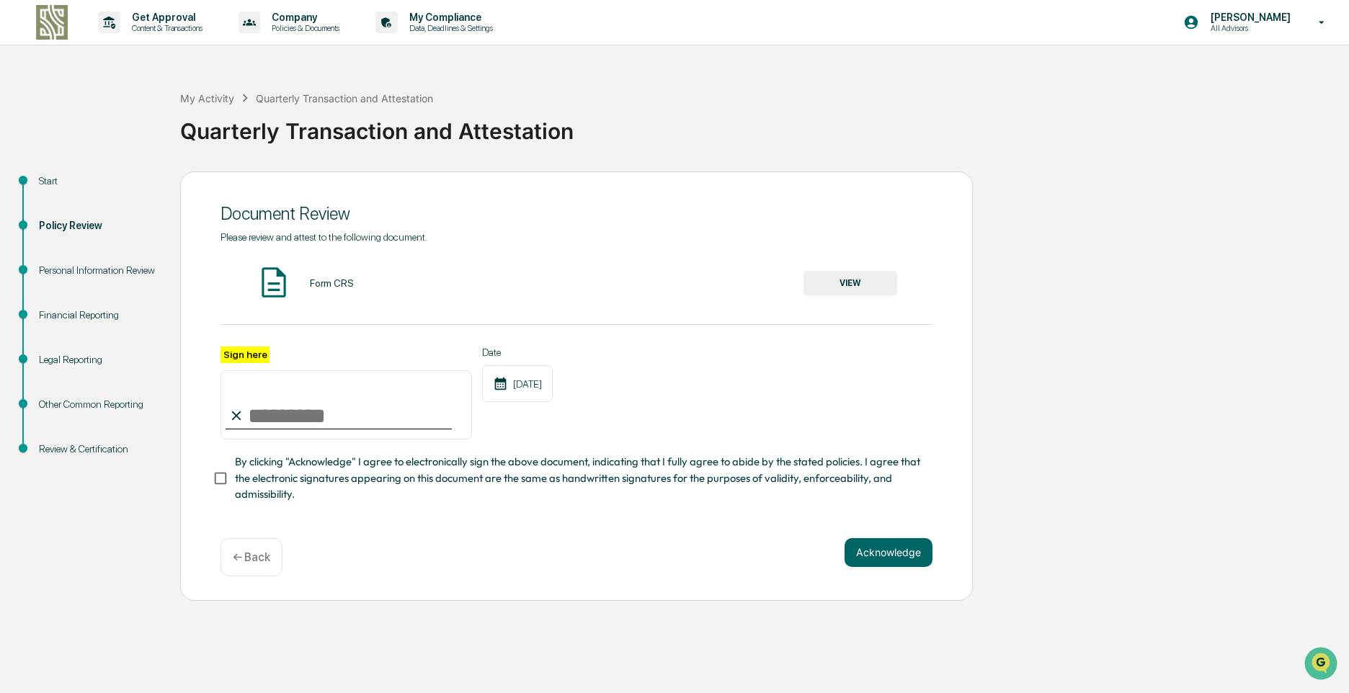
click at [315, 411] on input "Sign here" at bounding box center [345, 404] width 251 height 69
type input "**********"
click at [892, 558] on button "Acknowledge" at bounding box center [889, 552] width 88 height 29
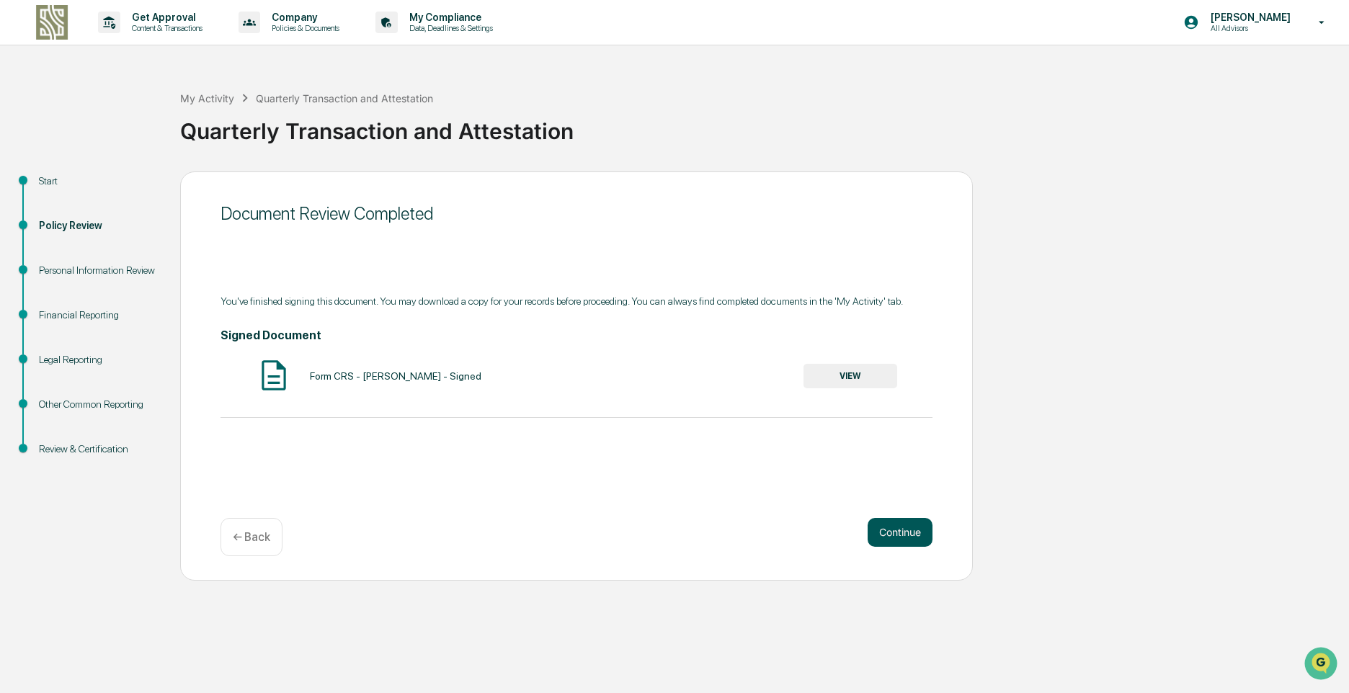
click at [901, 532] on button "Continue" at bounding box center [900, 532] width 65 height 29
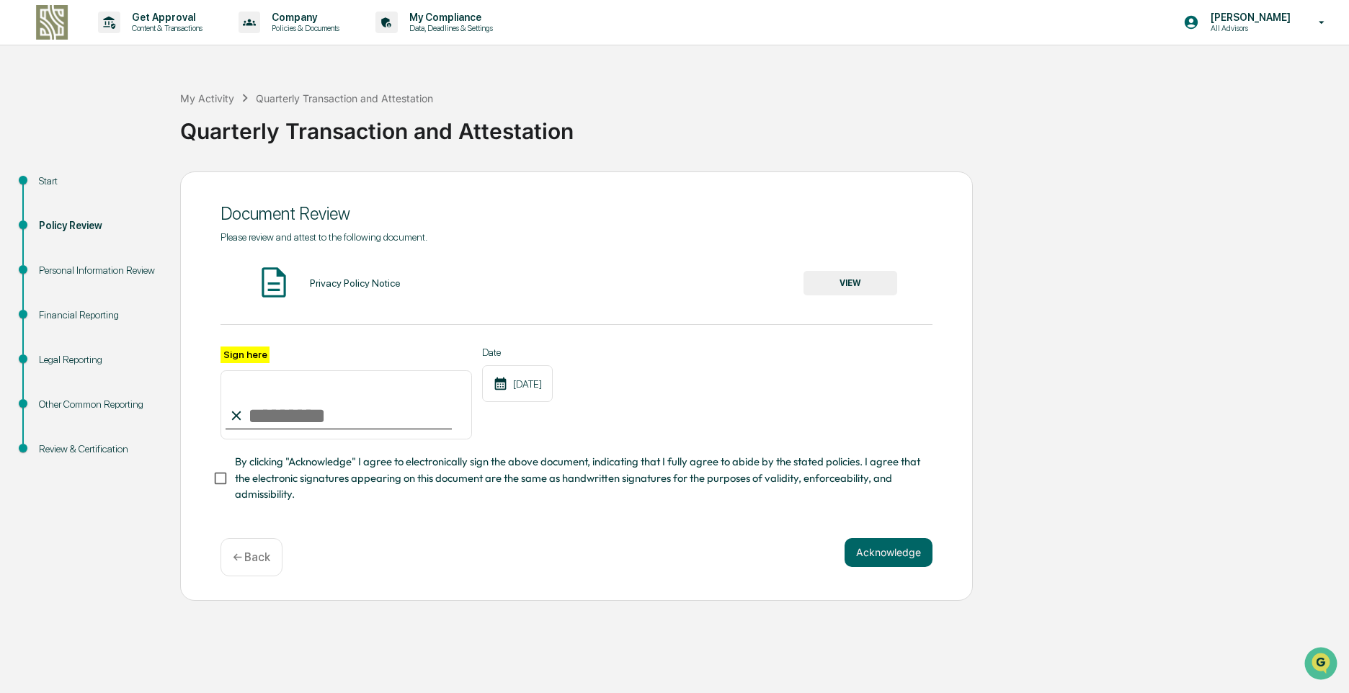
click at [339, 416] on input "Sign here" at bounding box center [345, 404] width 251 height 69
type input "**********"
click at [871, 549] on button "Acknowledge" at bounding box center [889, 552] width 88 height 29
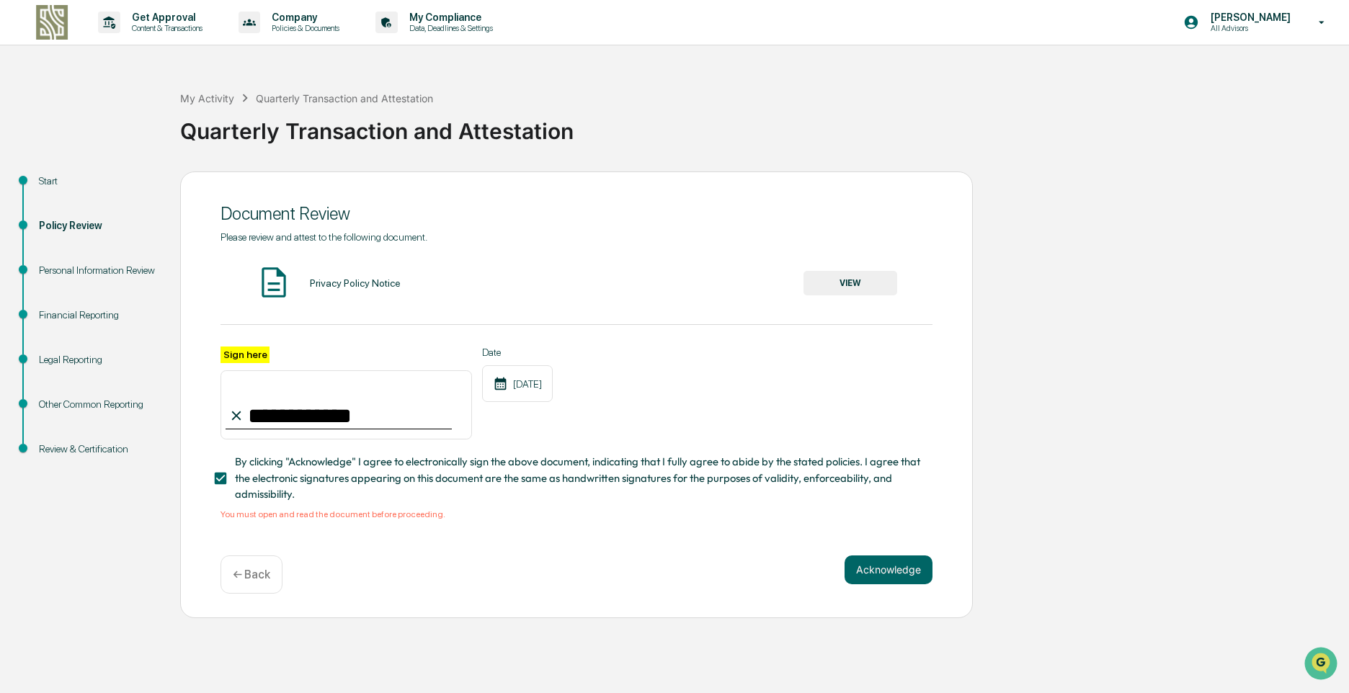
click at [857, 277] on button "VIEW" at bounding box center [850, 283] width 94 height 24
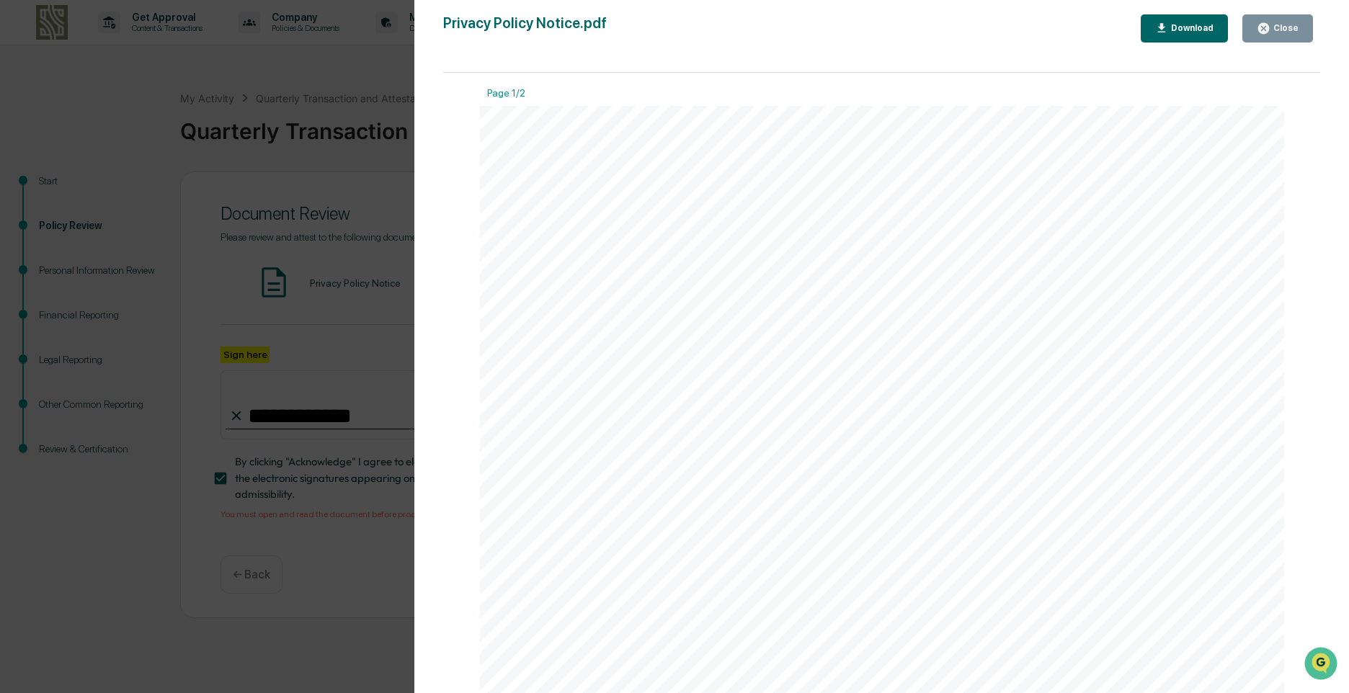
click at [1273, 23] on div "Close" at bounding box center [1284, 28] width 28 height 10
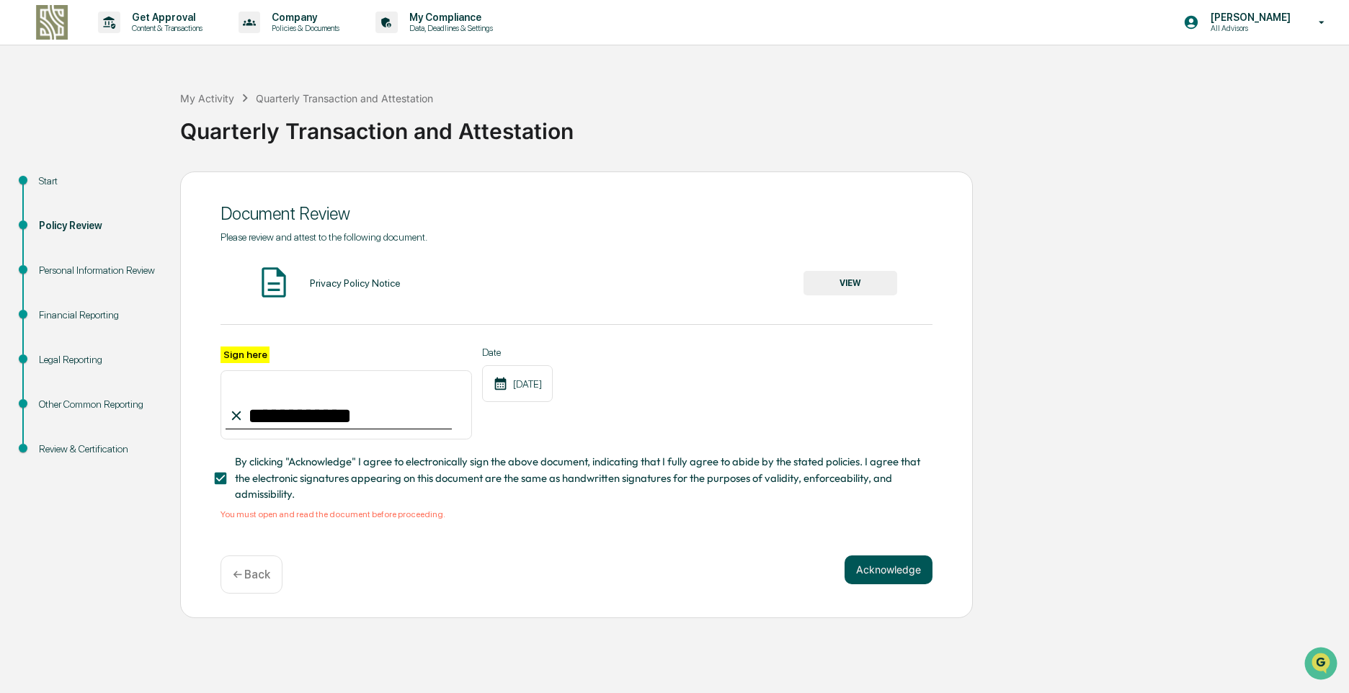
click at [869, 569] on button "Acknowledge" at bounding box center [889, 570] width 88 height 29
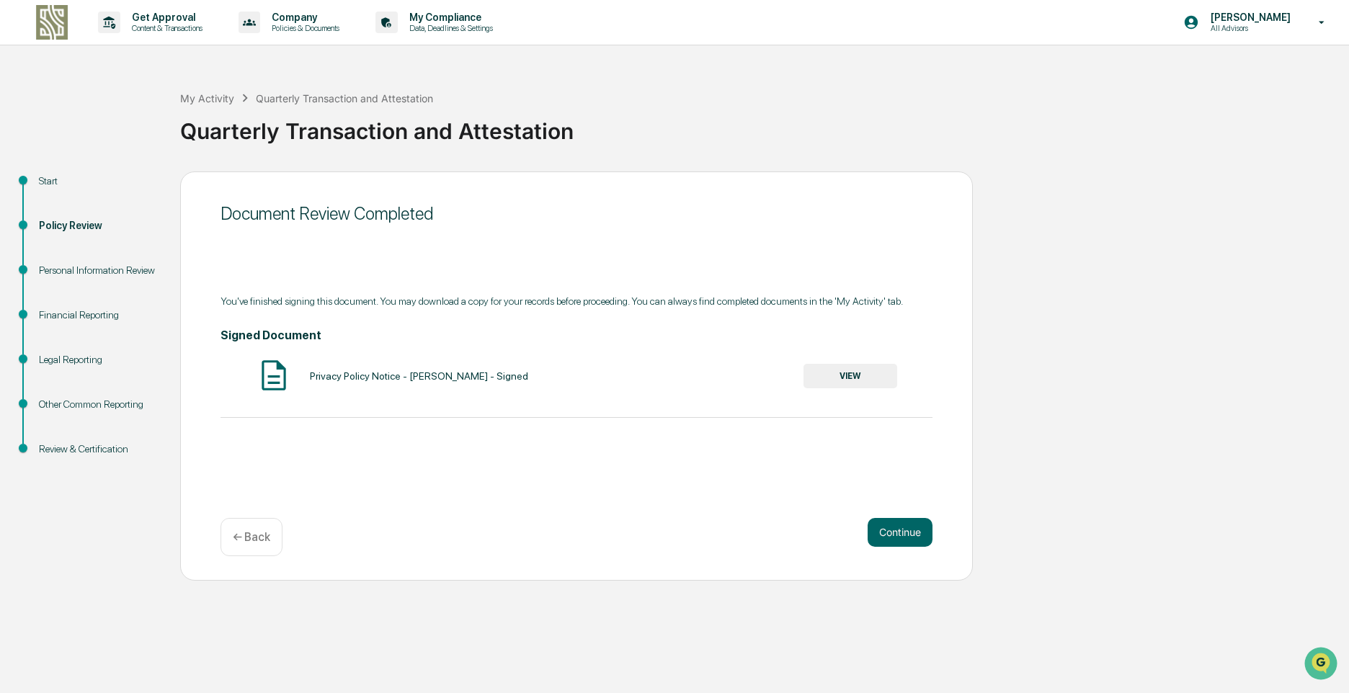
click at [854, 371] on button "VIEW" at bounding box center [850, 376] width 94 height 24
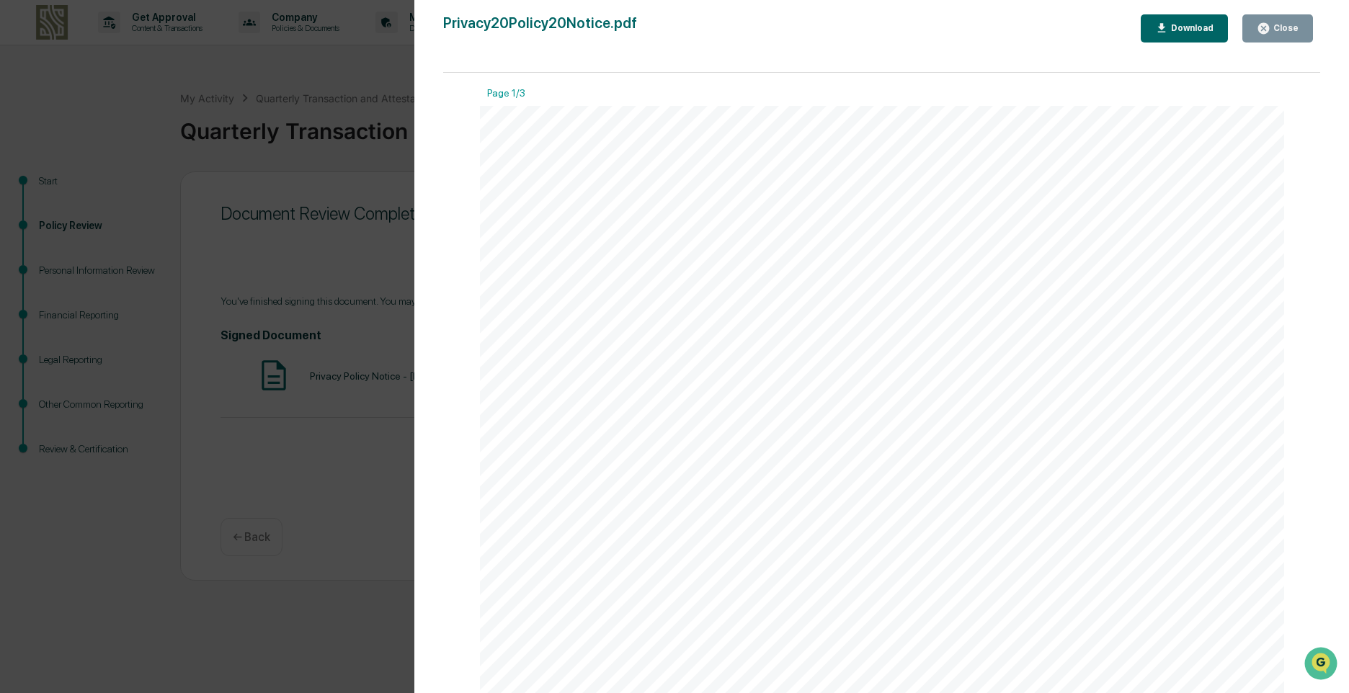
click at [1269, 28] on icon "button" at bounding box center [1263, 28] width 11 height 11
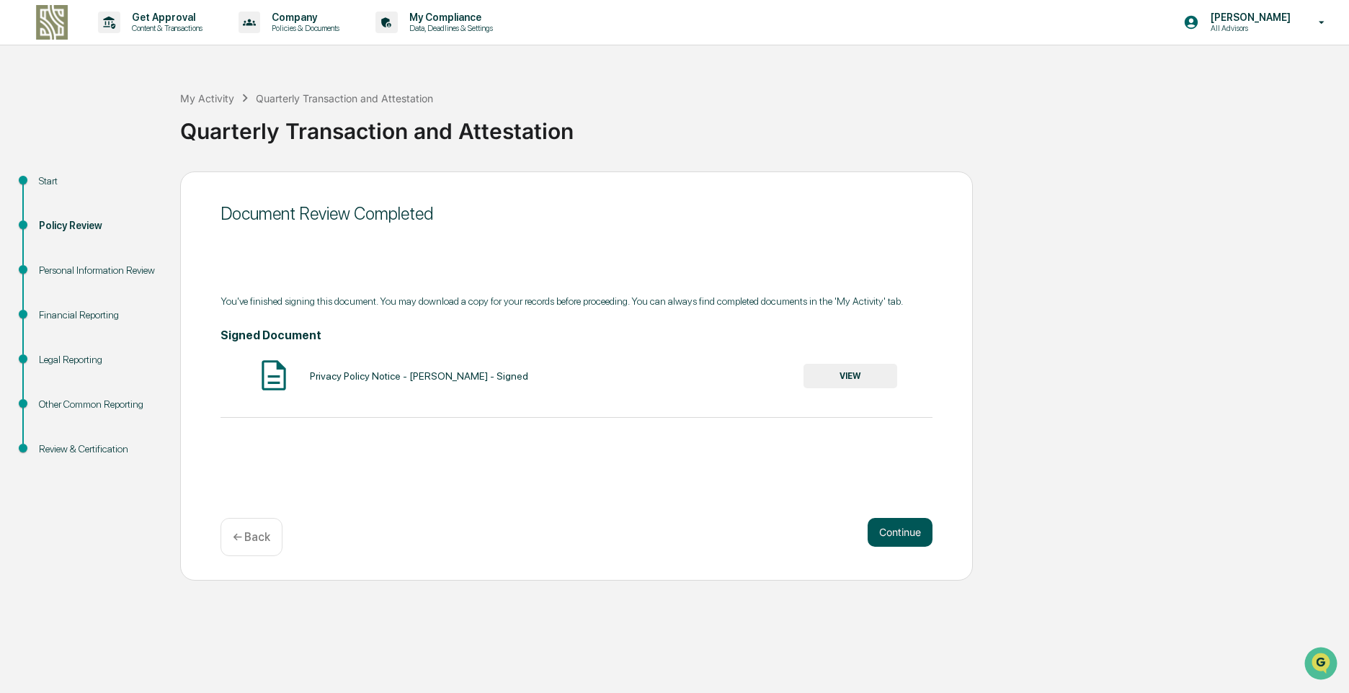
click at [887, 530] on button "Continue" at bounding box center [900, 532] width 65 height 29
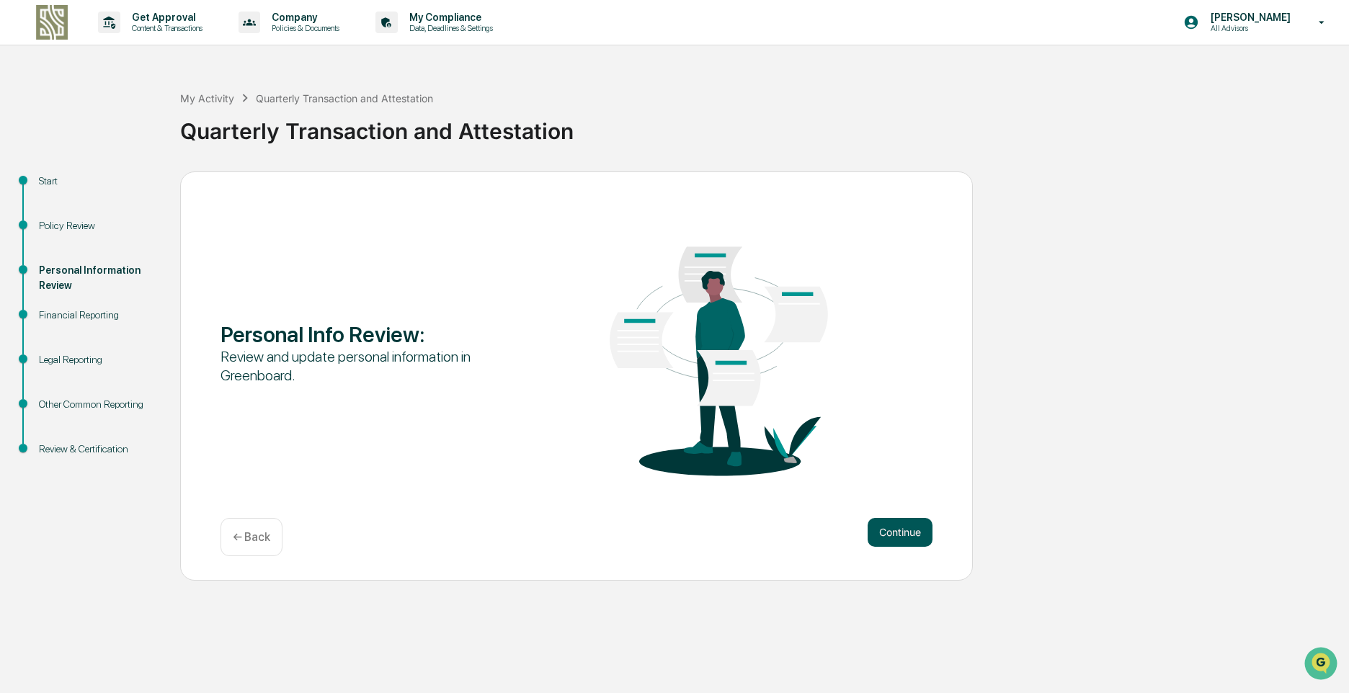
click at [894, 528] on button "Continue" at bounding box center [900, 532] width 65 height 29
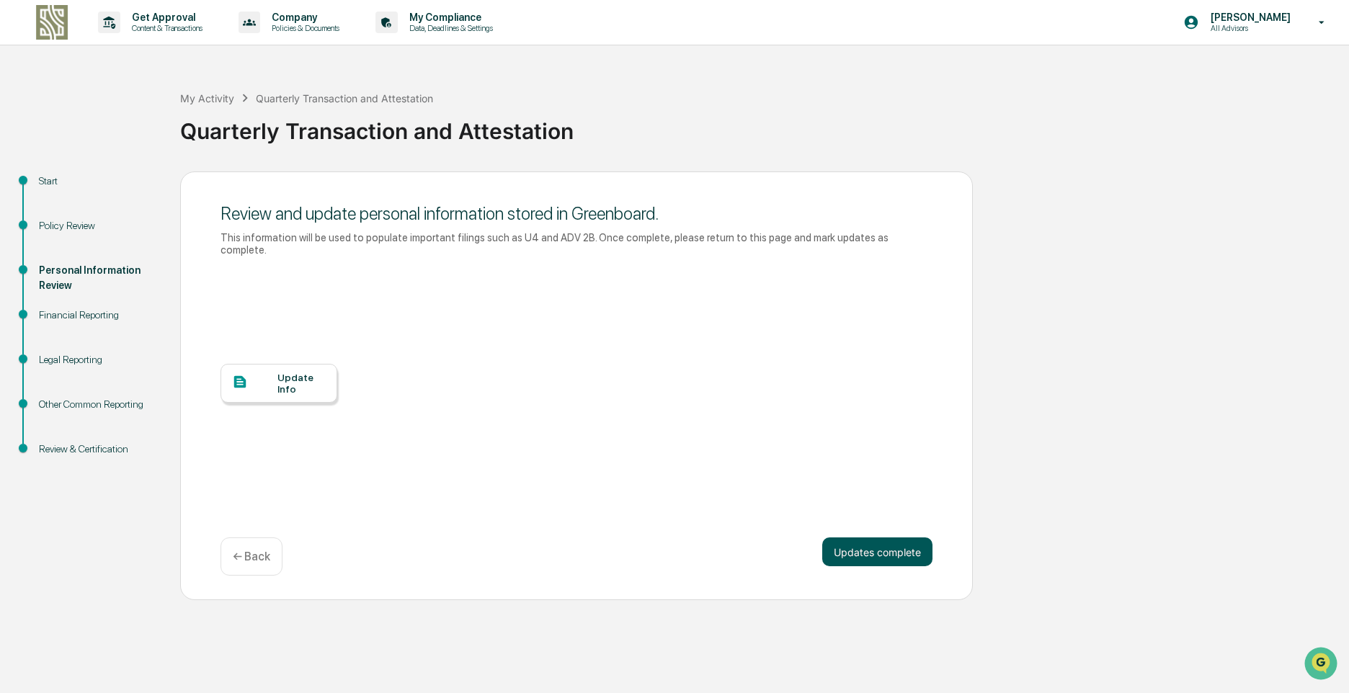
click at [875, 543] on button "Updates complete" at bounding box center [877, 552] width 110 height 29
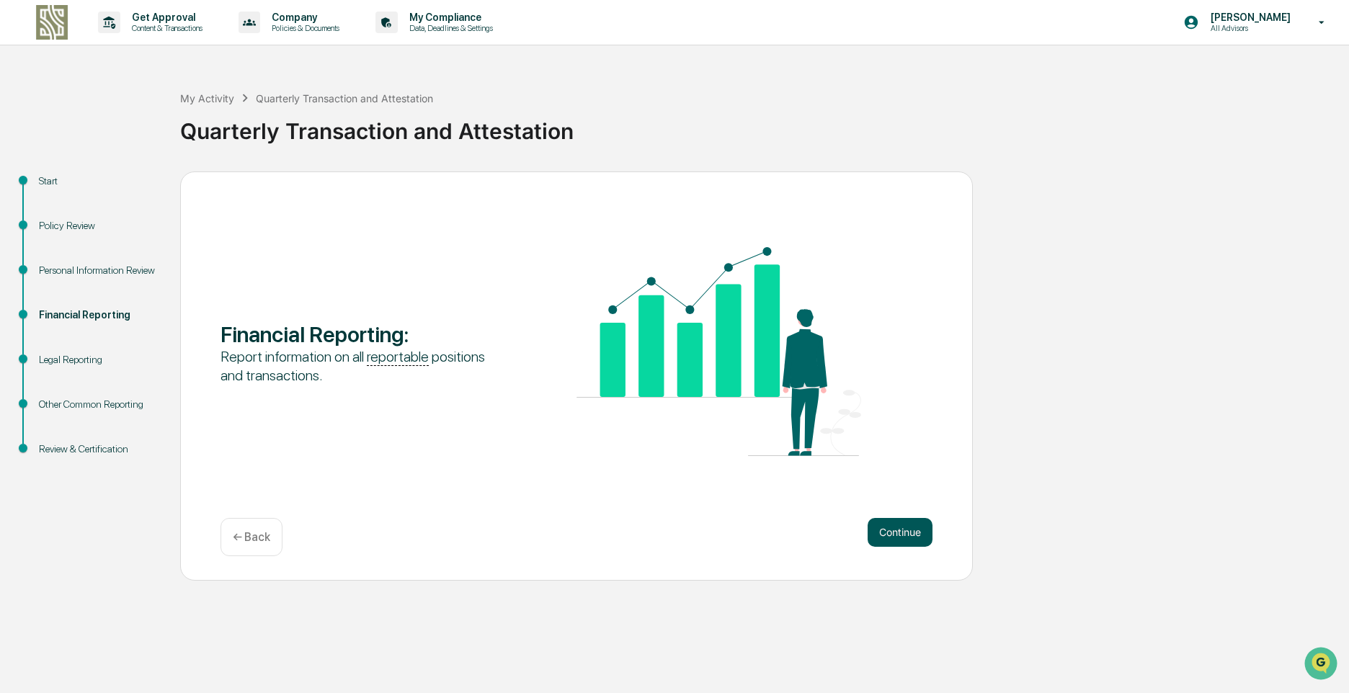
click at [905, 531] on button "Continue" at bounding box center [900, 532] width 65 height 29
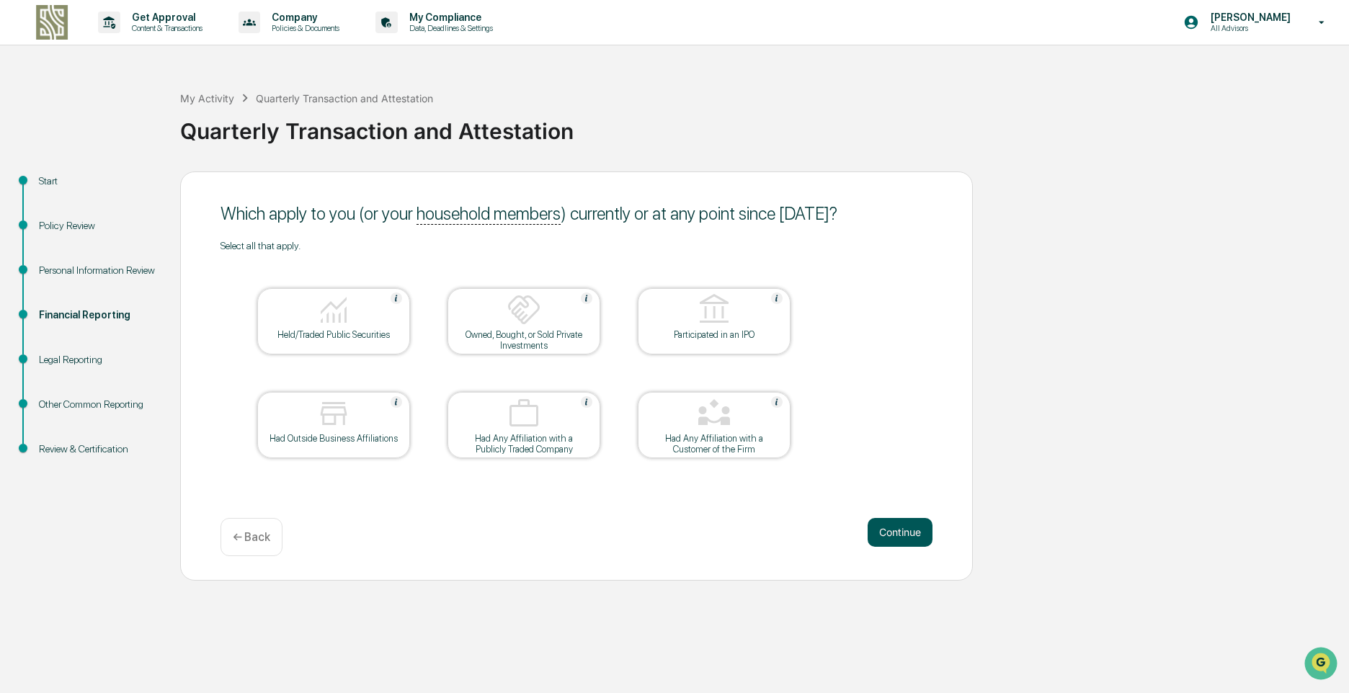
click at [888, 537] on button "Continue" at bounding box center [900, 532] width 65 height 29
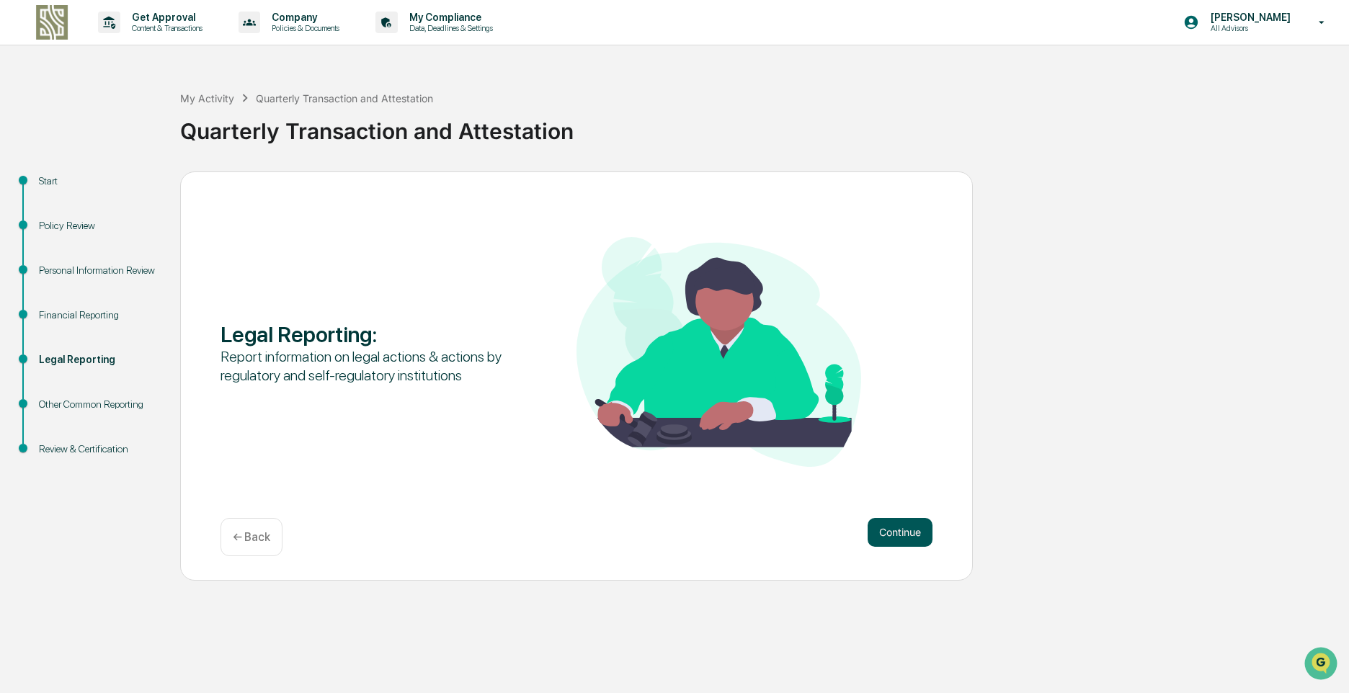
click at [897, 530] on button "Continue" at bounding box center [900, 532] width 65 height 29
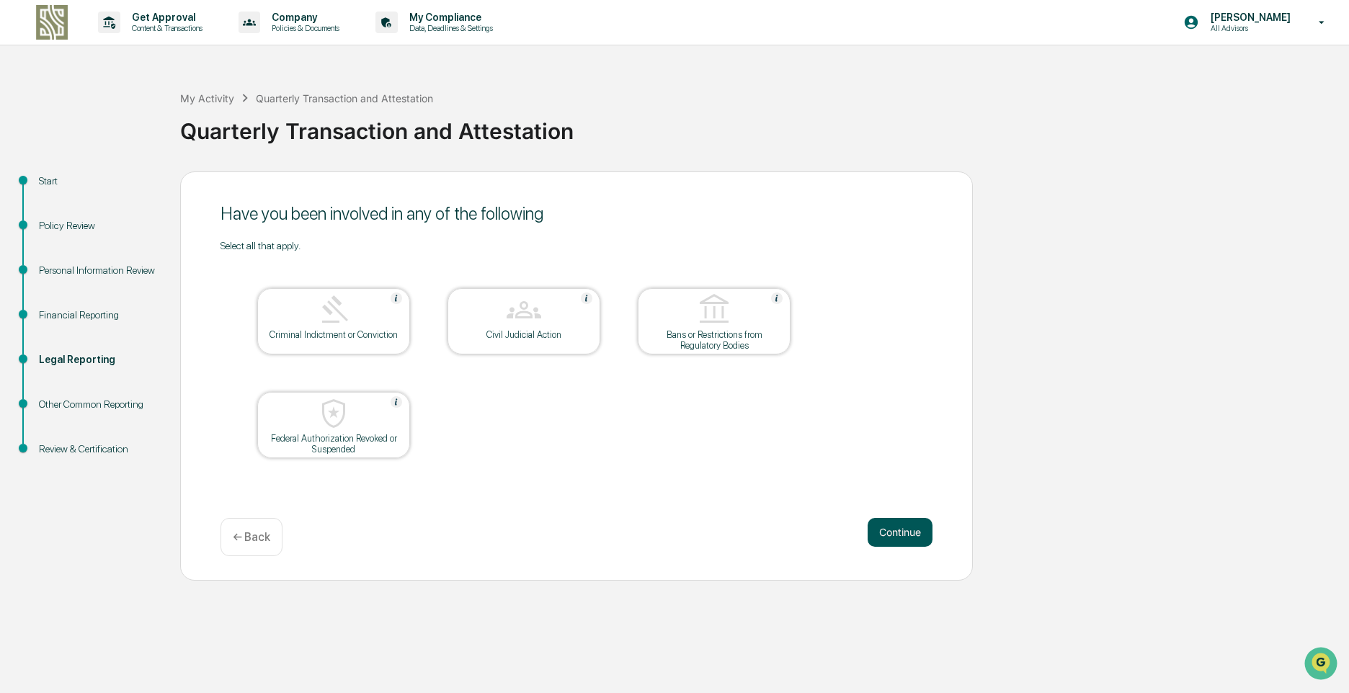
click at [911, 530] on button "Continue" at bounding box center [900, 532] width 65 height 29
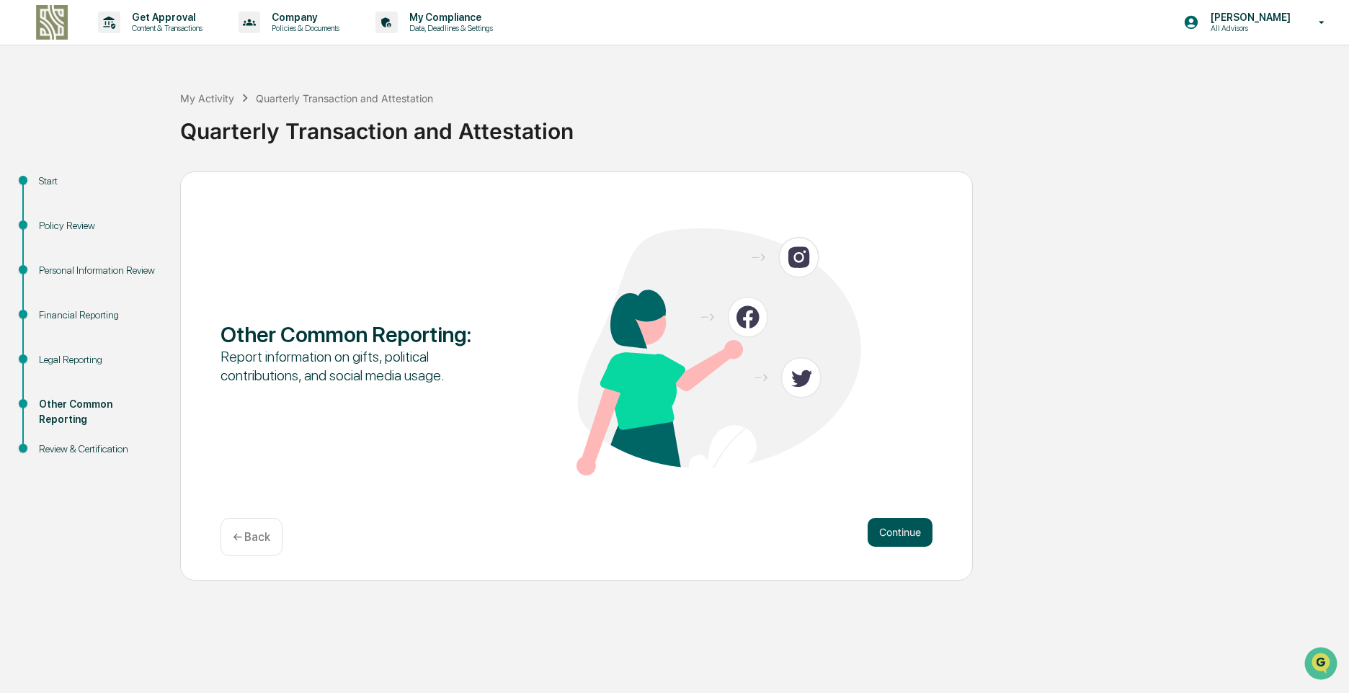
click at [920, 530] on button "Continue" at bounding box center [900, 532] width 65 height 29
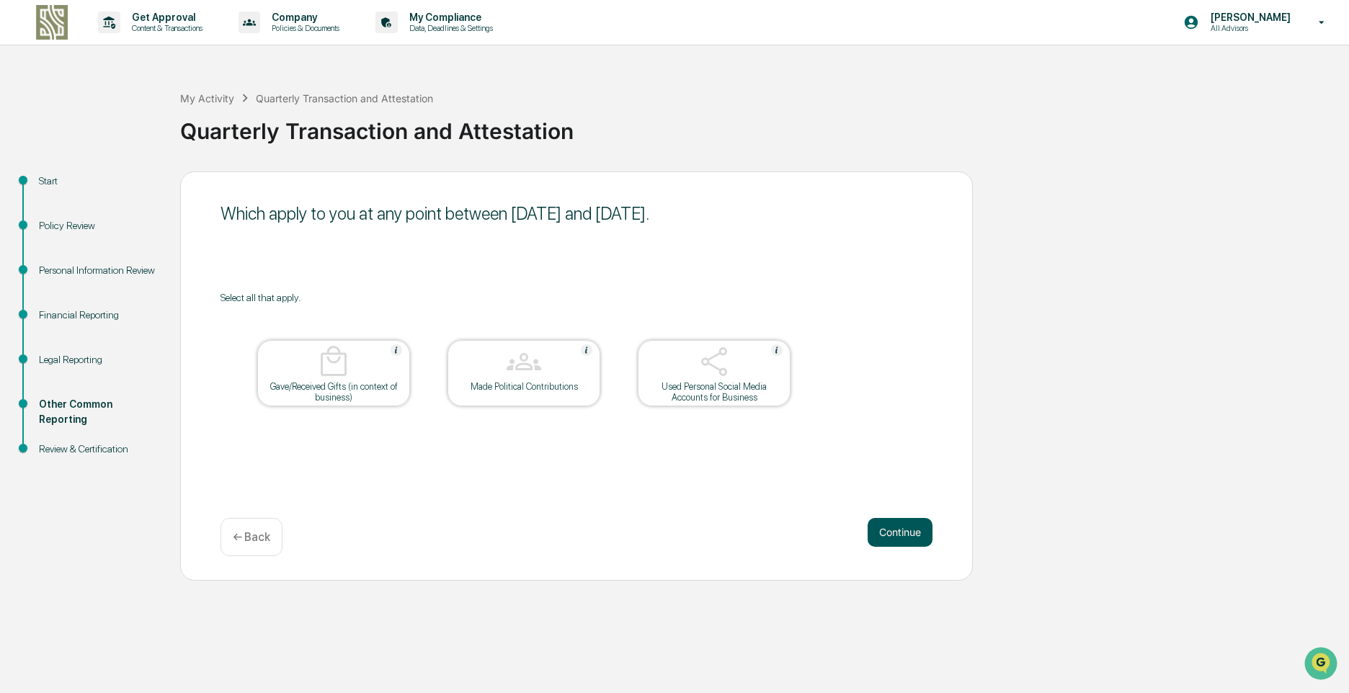
click at [917, 530] on button "Continue" at bounding box center [900, 532] width 65 height 29
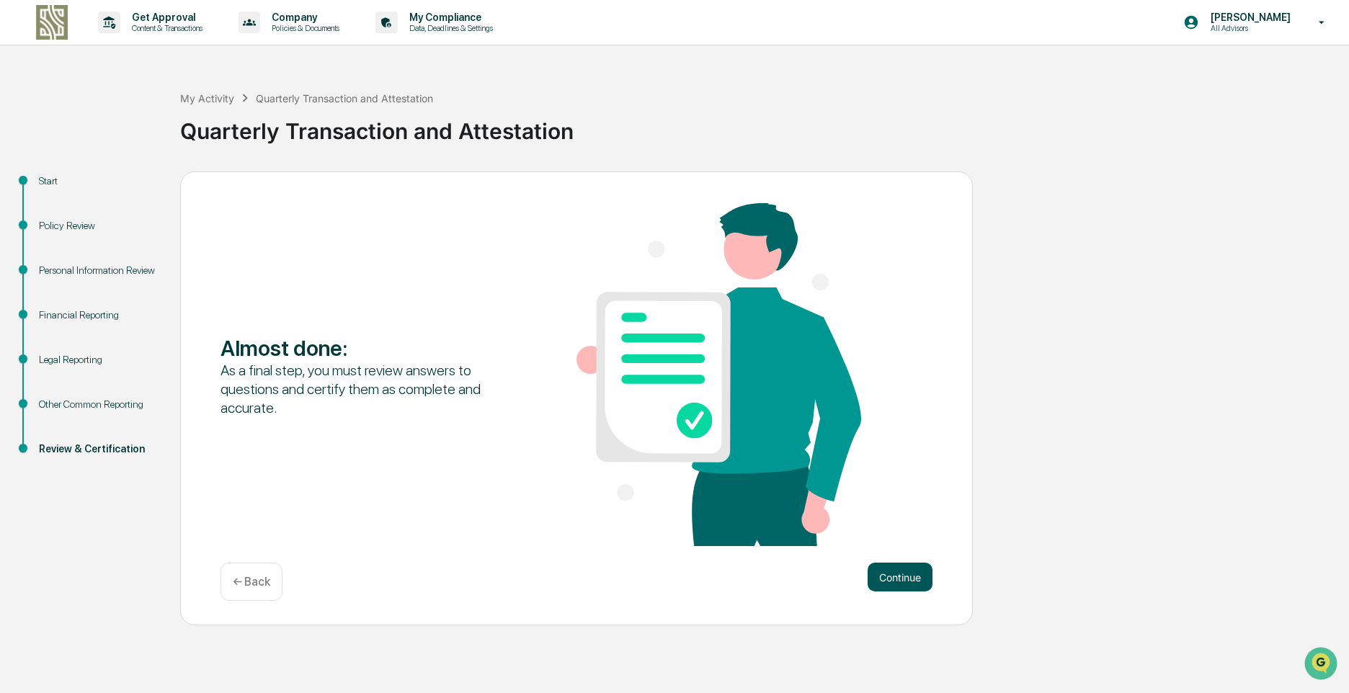
click at [901, 570] on button "Continue" at bounding box center [900, 577] width 65 height 29
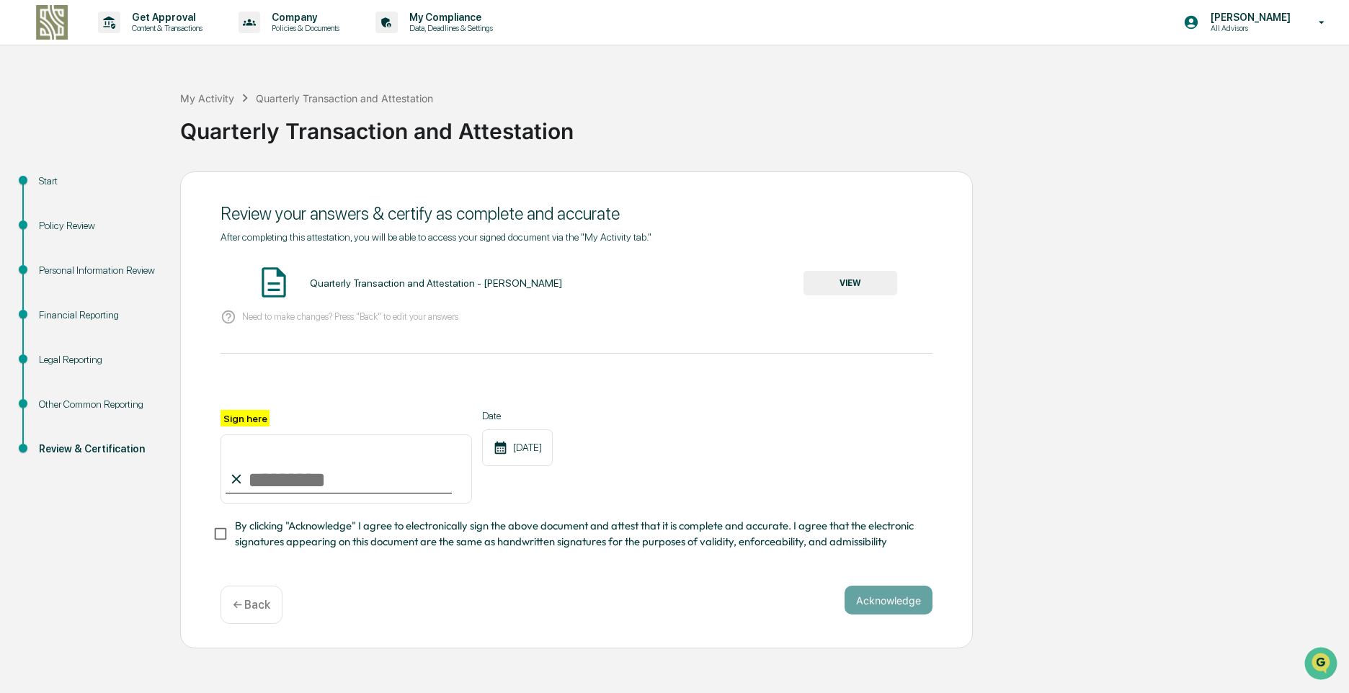
click at [845, 279] on button "VIEW" at bounding box center [850, 283] width 94 height 24
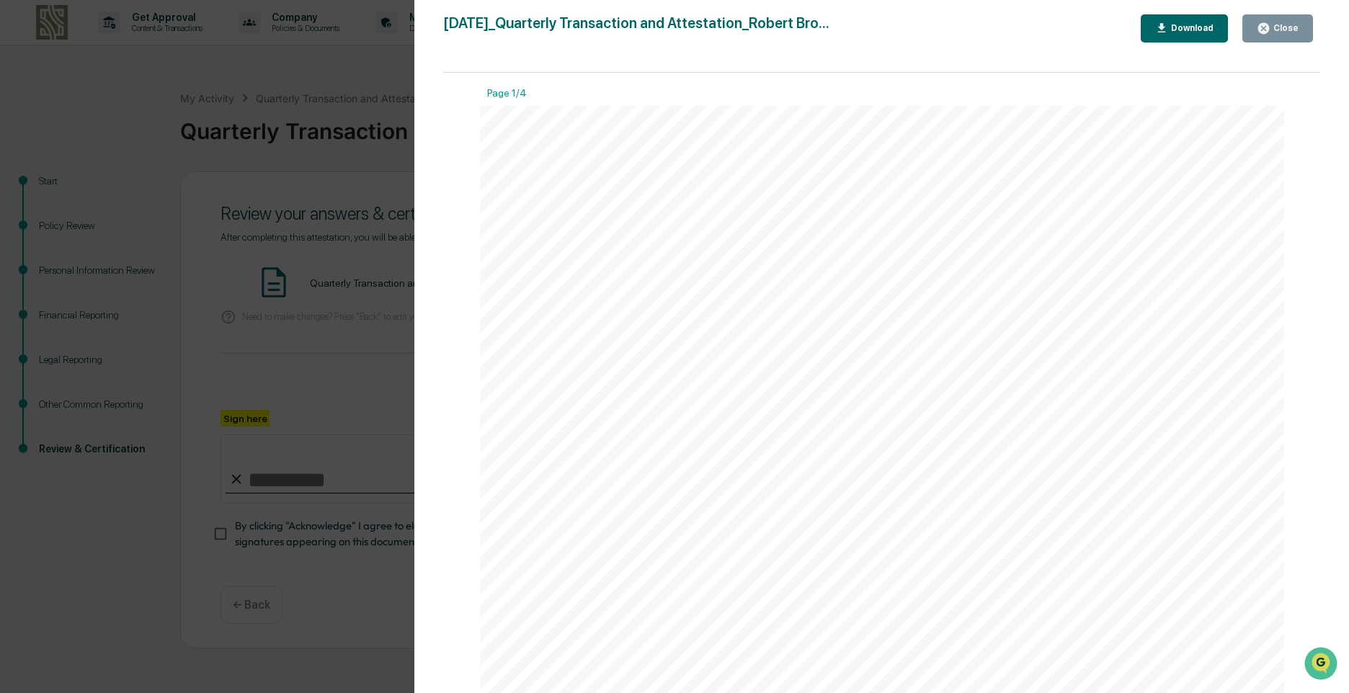
click at [1270, 22] on icon "button" at bounding box center [1264, 29] width 14 height 14
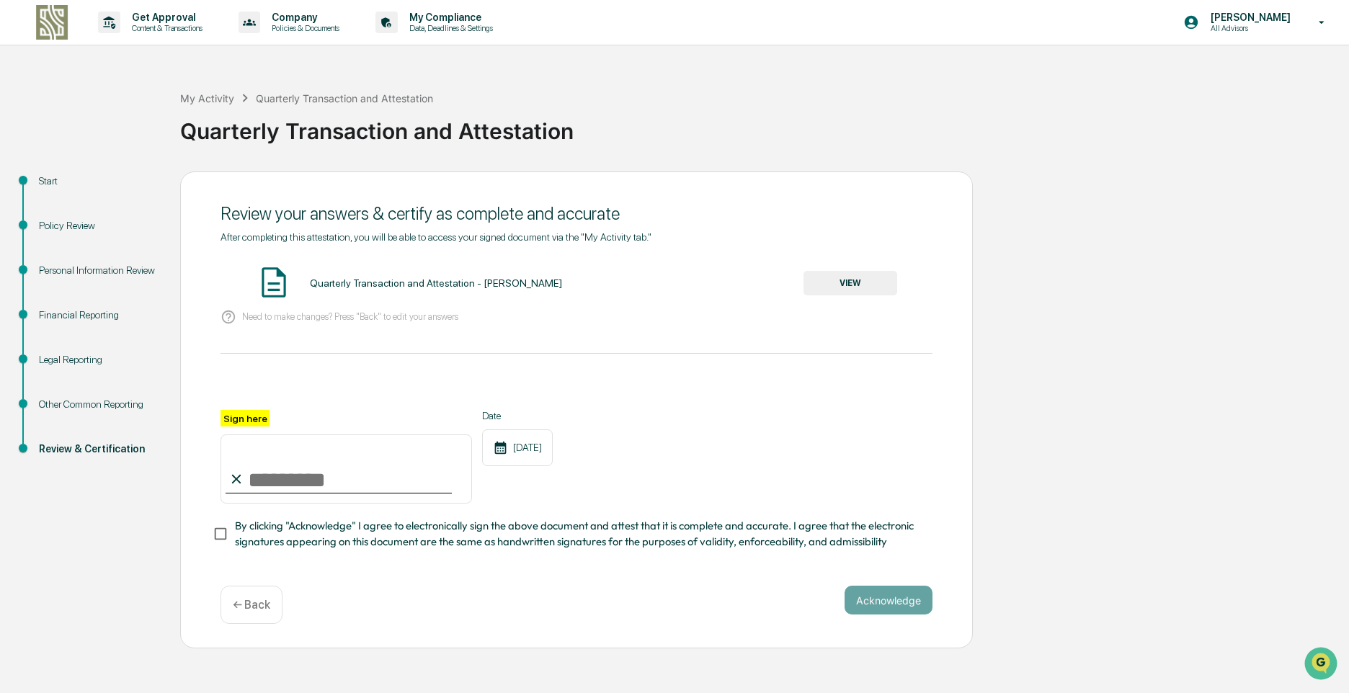
click at [355, 485] on input "Sign here" at bounding box center [345, 469] width 251 height 69
type input "**********"
click at [876, 599] on button "Acknowledge" at bounding box center [889, 600] width 88 height 29
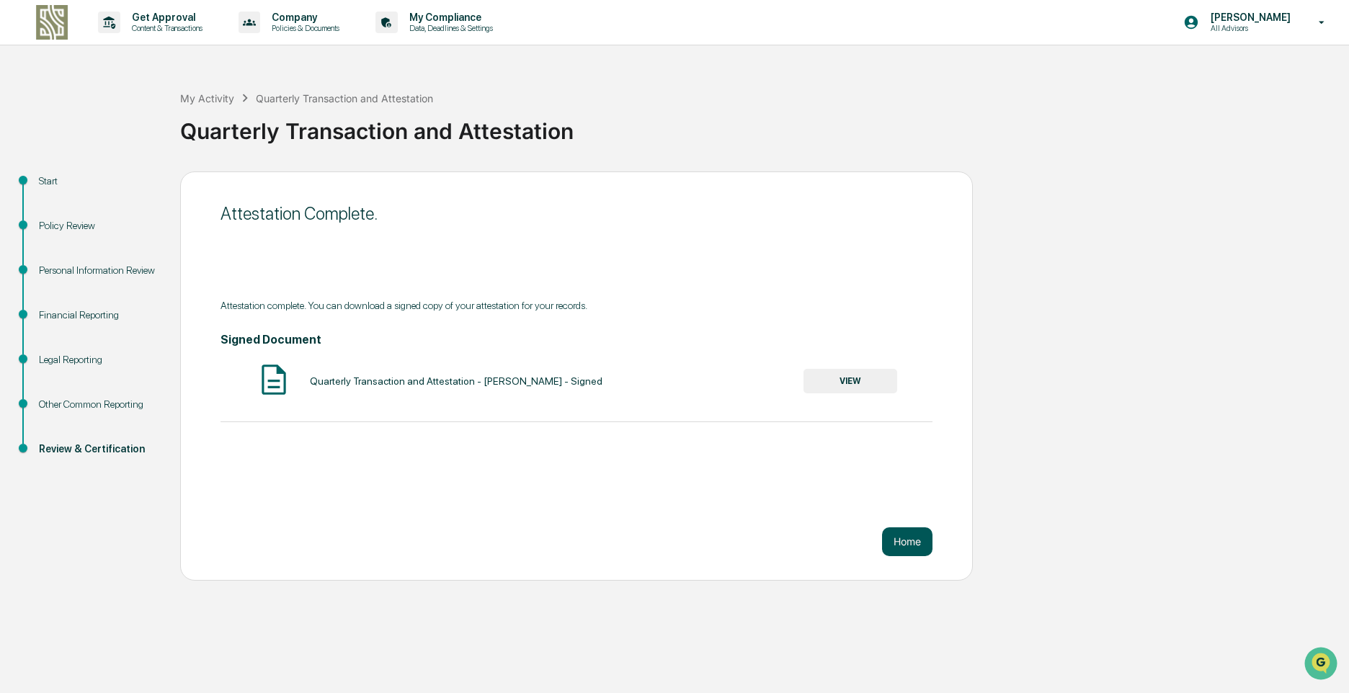
click at [904, 543] on button "Home" at bounding box center [907, 541] width 50 height 29
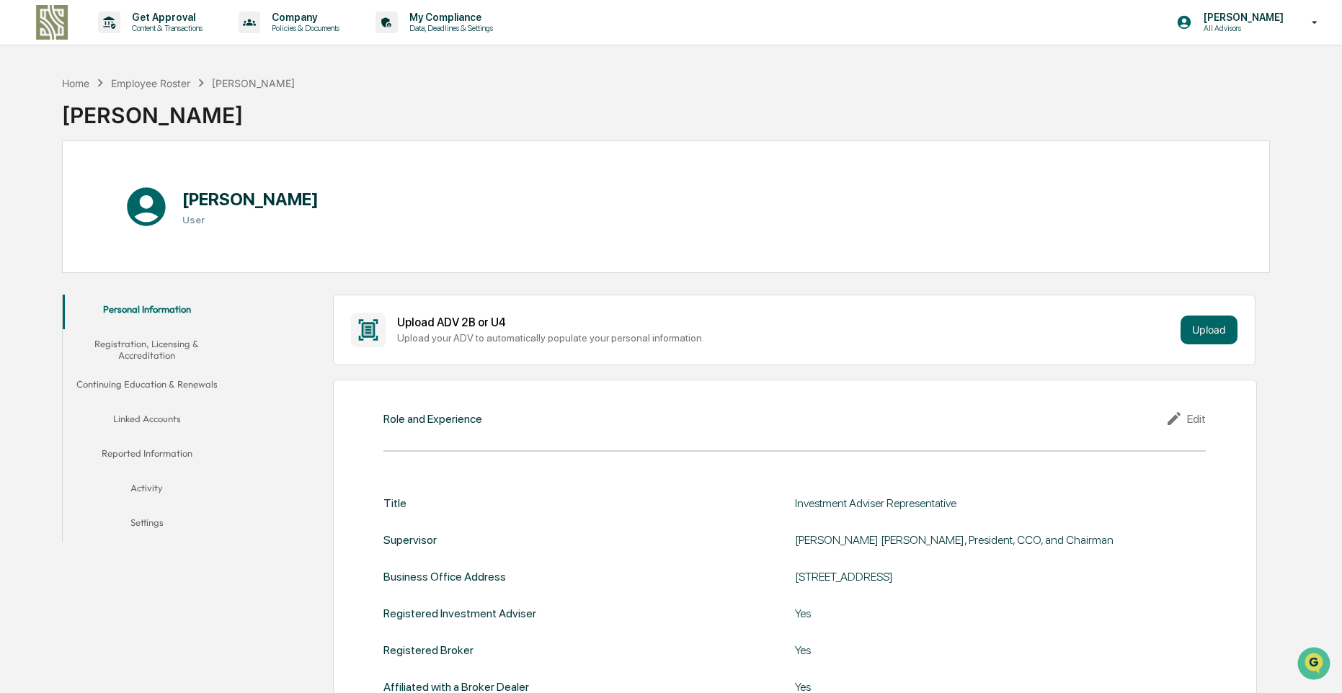
click at [140, 346] on button "Registration, Licensing & Accreditation" at bounding box center [147, 349] width 169 height 41
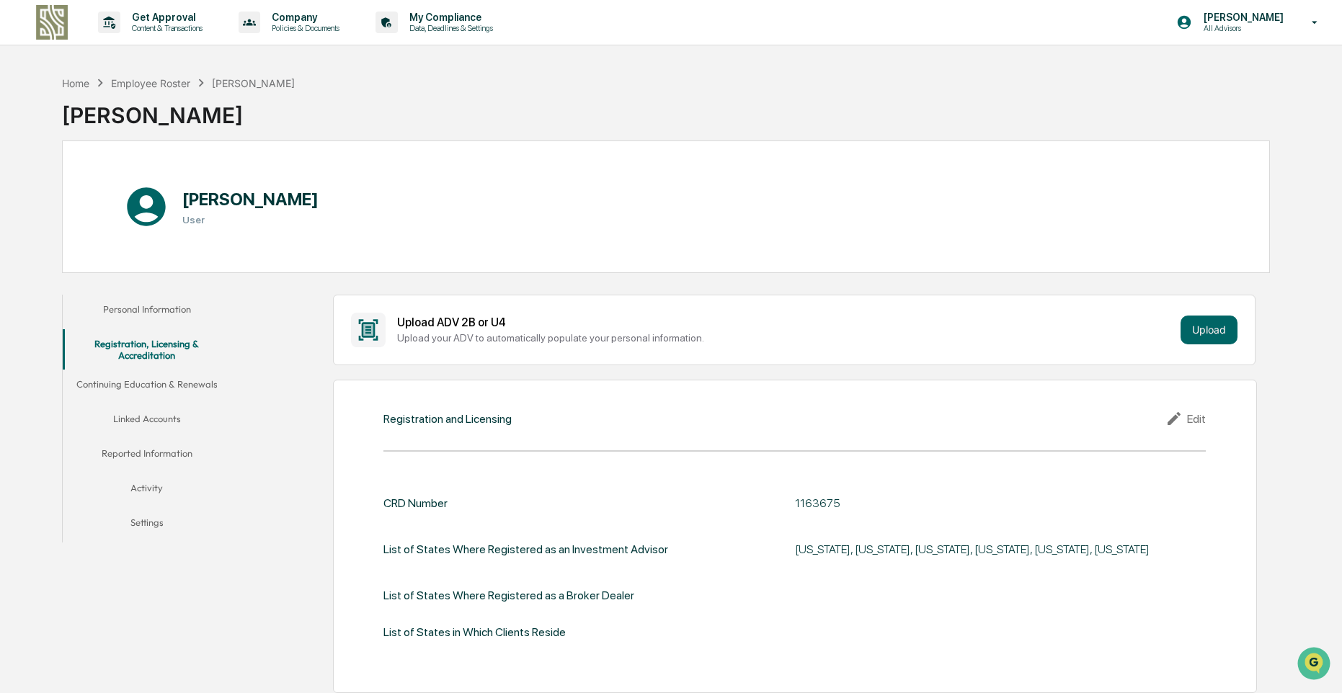
click at [495, 86] on div "Home Employee Roster Robert Brown Robert Brown" at bounding box center [666, 104] width 1208 height 72
click at [1208, 329] on button "Upload" at bounding box center [1208, 330] width 57 height 29
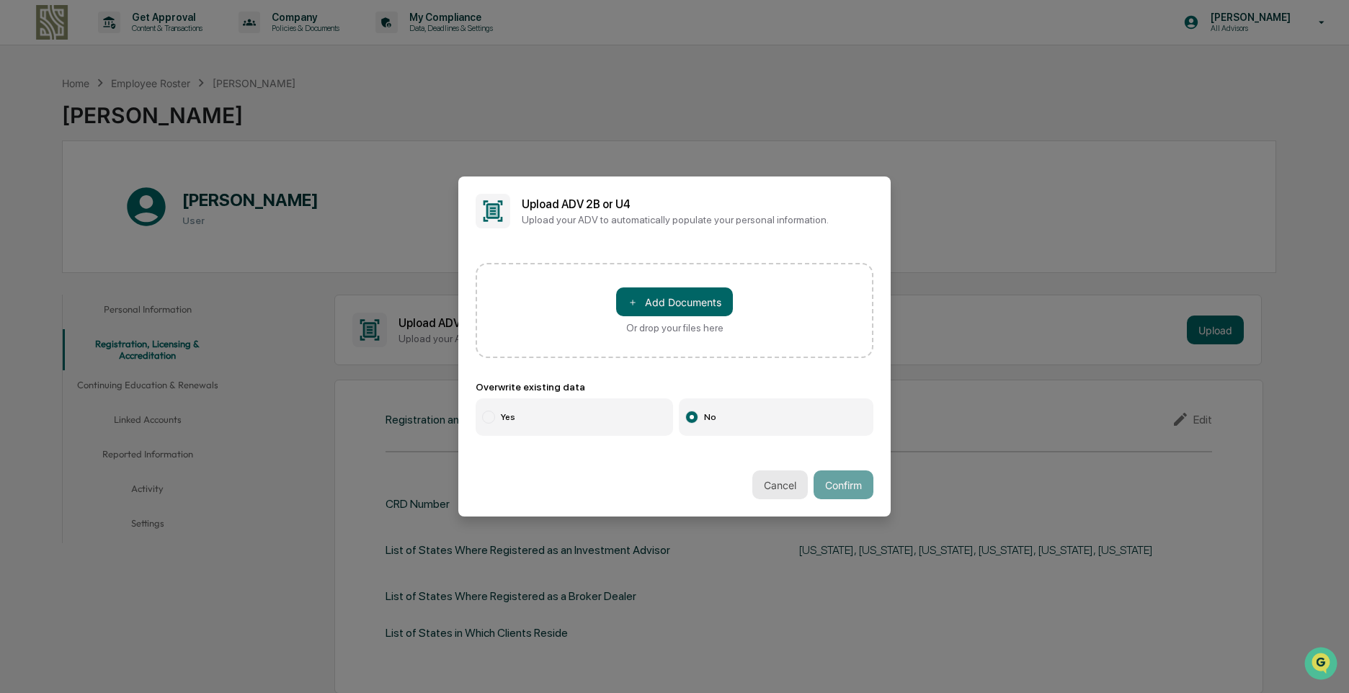
click at [777, 482] on button "Cancel" at bounding box center [779, 485] width 55 height 29
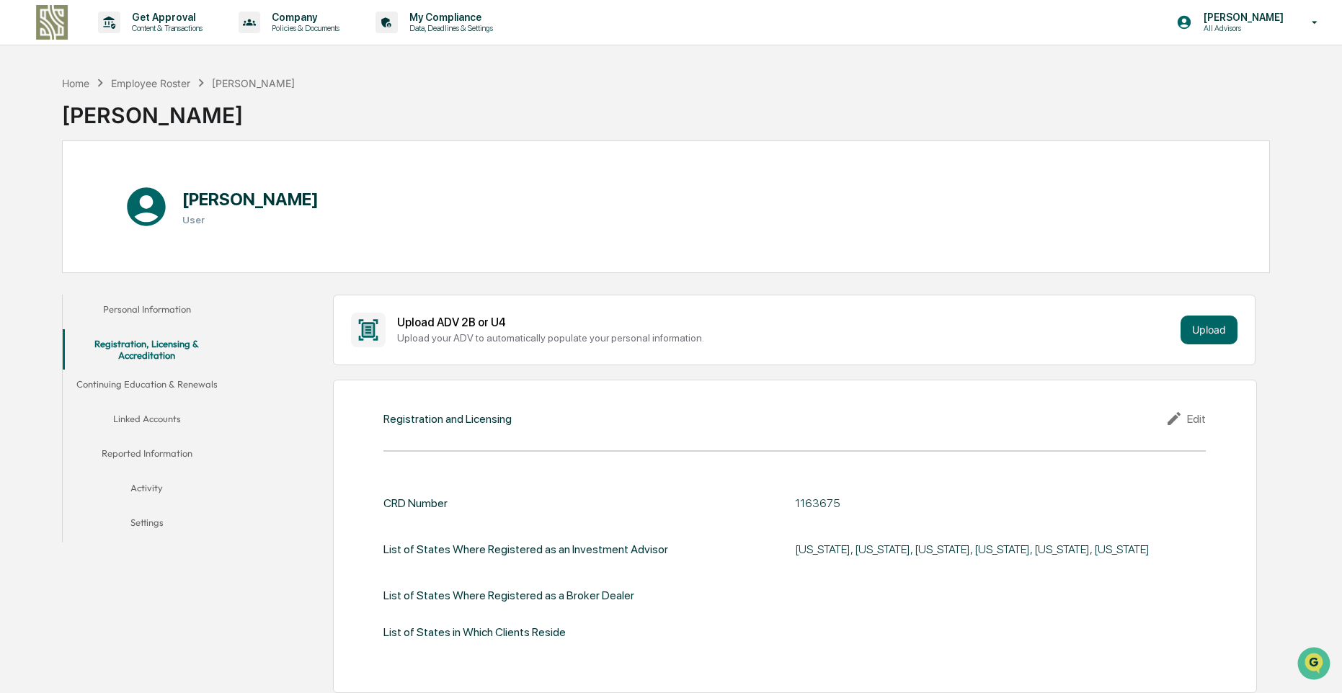
click at [153, 383] on button "Continuing Education & Renewals" at bounding box center [147, 387] width 169 height 35
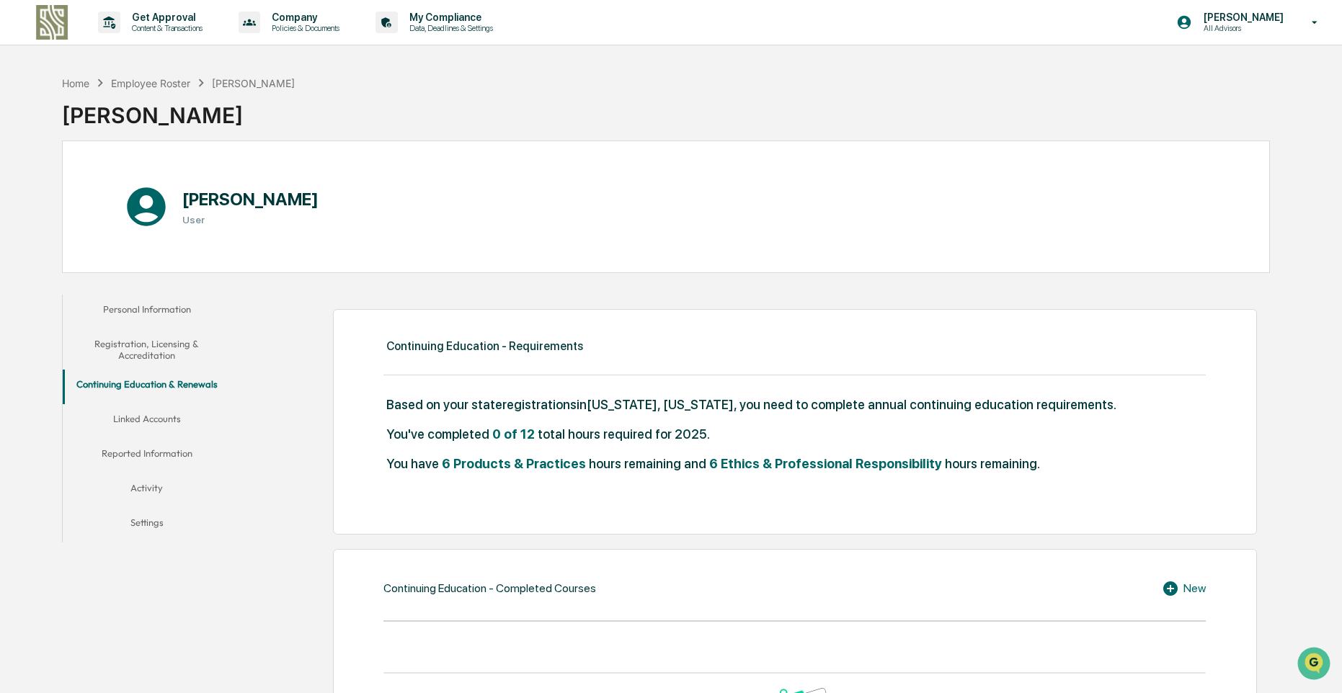
click at [151, 205] on icon at bounding box center [146, 207] width 46 height 46
click at [451, 23] on p "Data, Deadlines & Settings" at bounding box center [449, 28] width 102 height 10
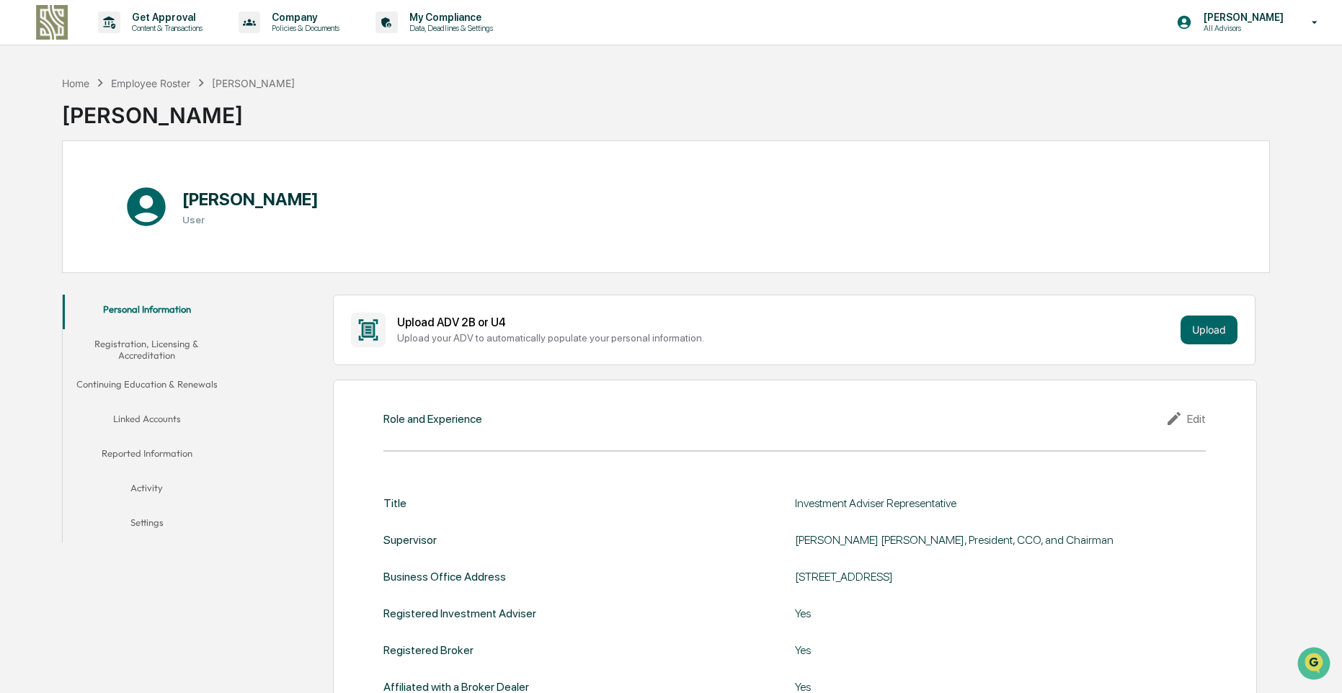
click at [236, 79] on div "[PERSON_NAME]" at bounding box center [253, 83] width 83 height 12
click at [130, 80] on div "Employee Roster" at bounding box center [150, 83] width 79 height 12
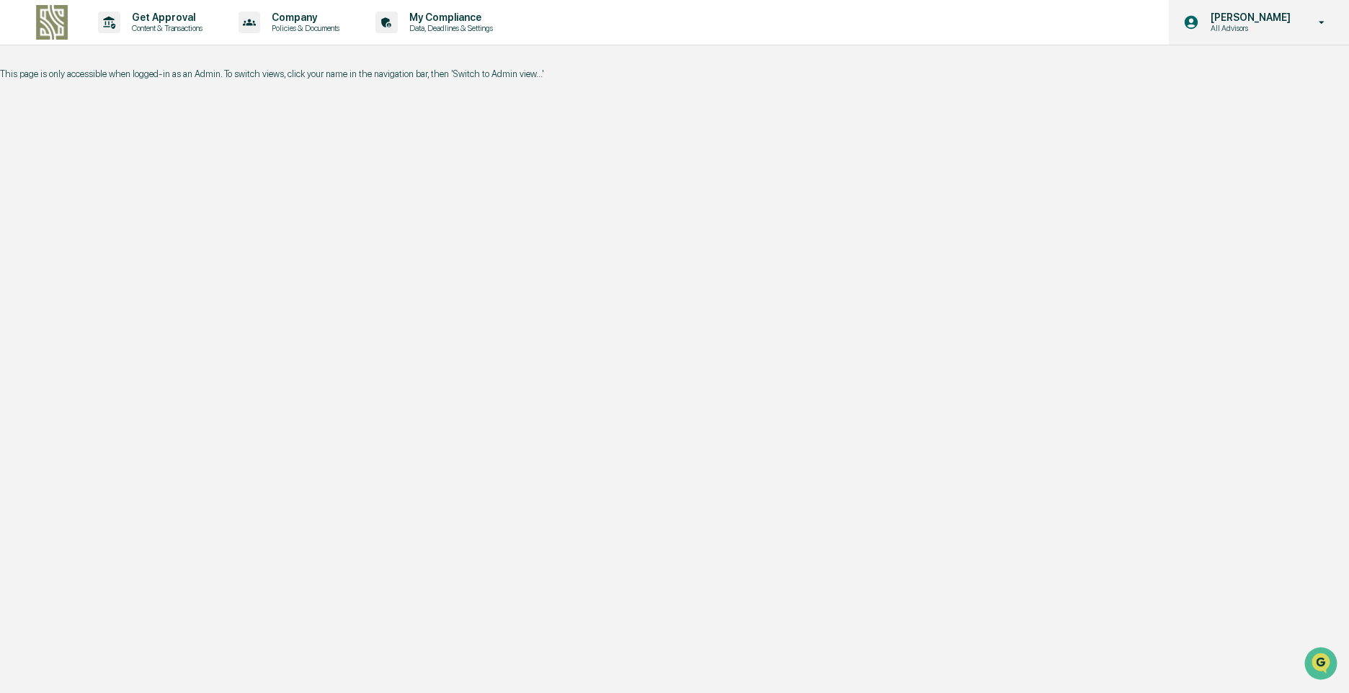
click at [1265, 24] on p "All Advisors" at bounding box center [1248, 28] width 99 height 10
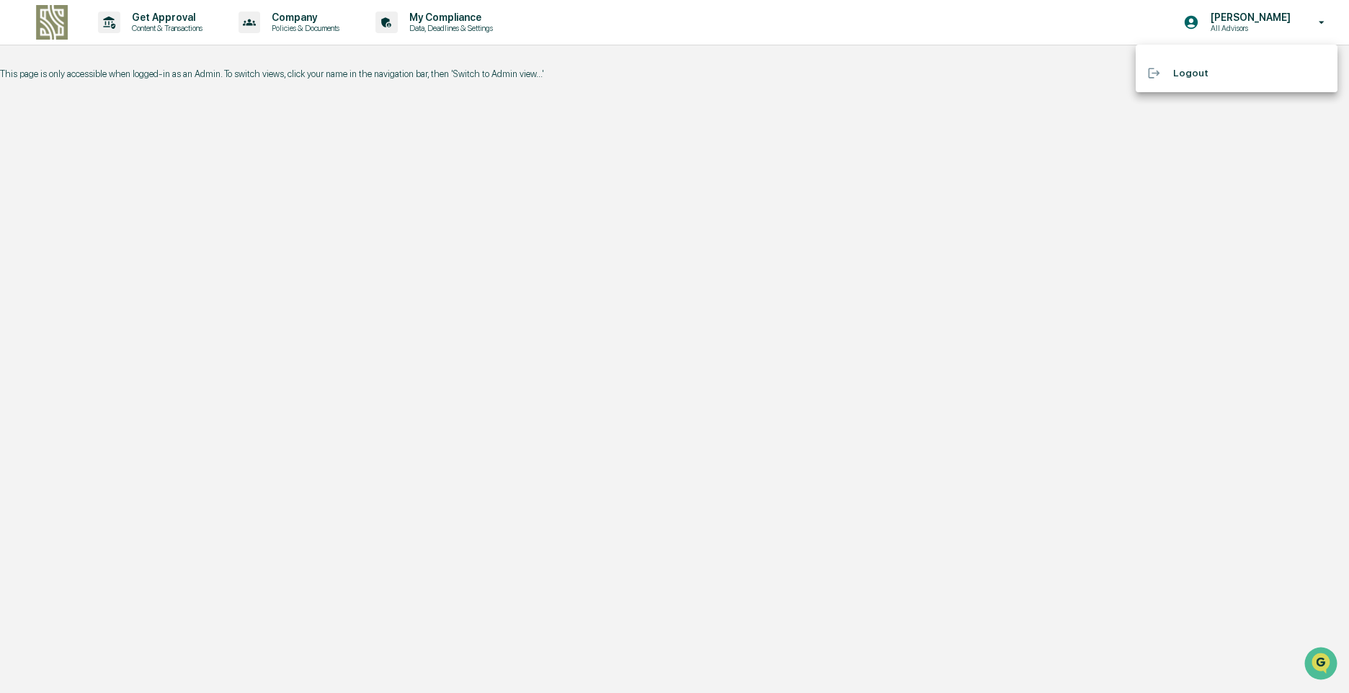
click at [1059, 170] on div at bounding box center [674, 346] width 1349 height 693
